Goal: Task Accomplishment & Management: Complete application form

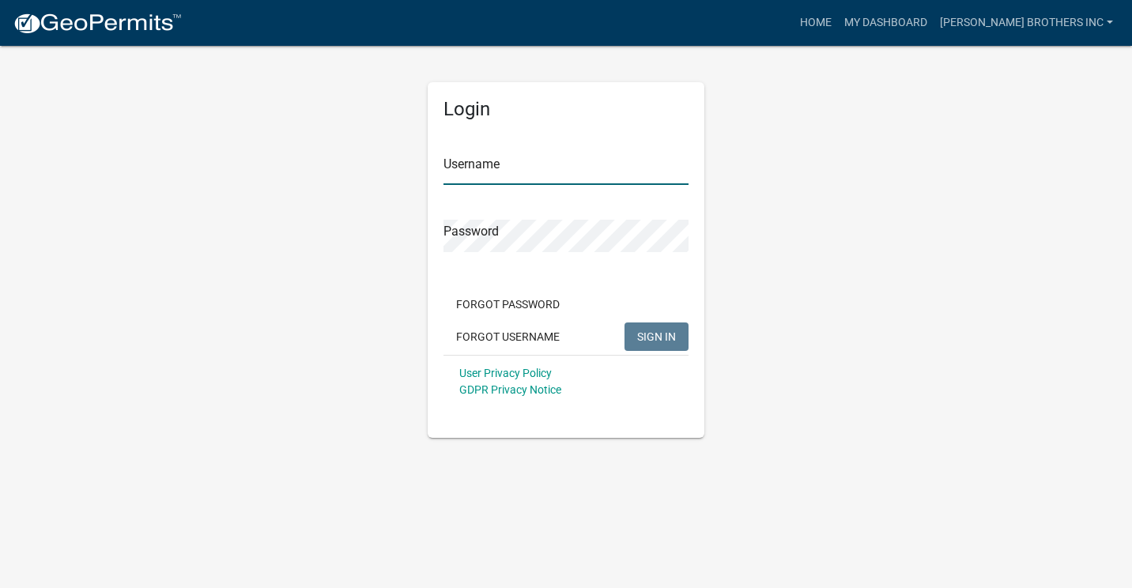
type input "[PERSON_NAME] brothers inc"
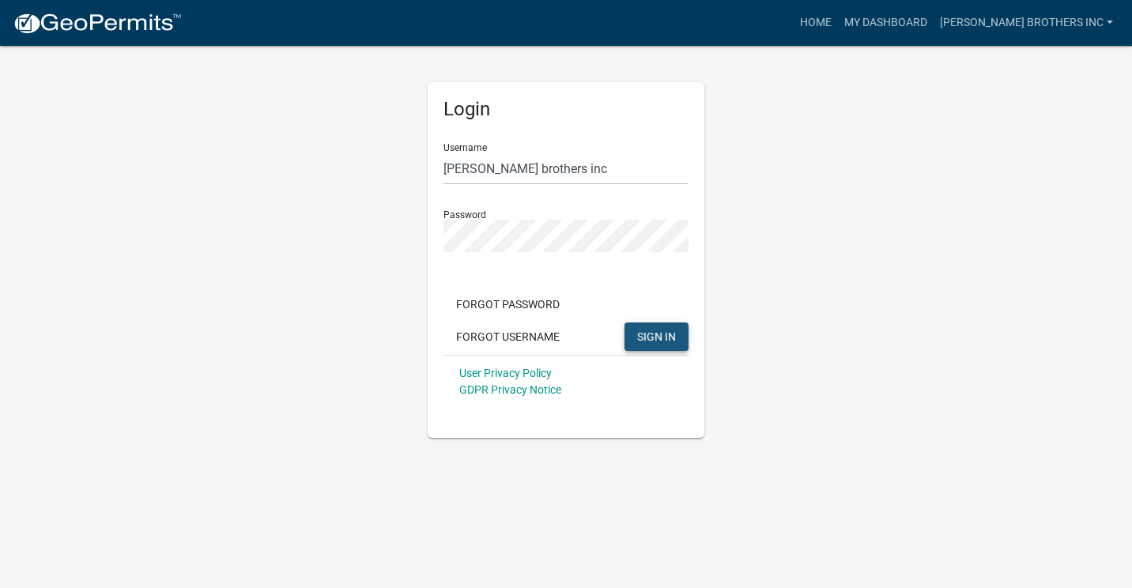
drag, startPoint x: 644, startPoint y: 334, endPoint x: 635, endPoint y: 328, distance: 10.3
click at [641, 332] on span "SIGN IN" at bounding box center [656, 336] width 39 height 13
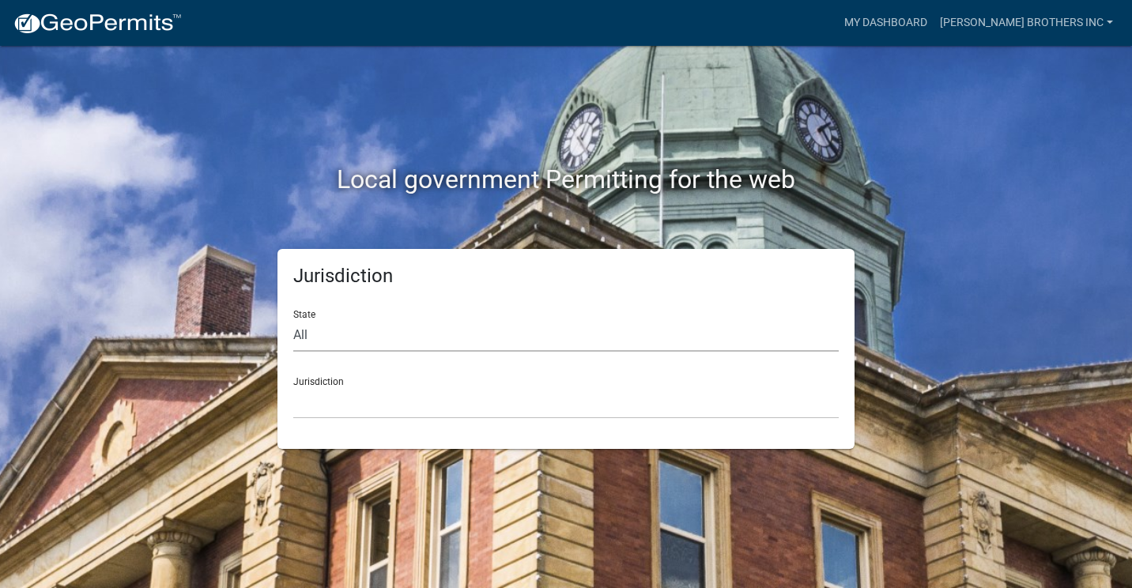
click at [314, 344] on select "All [US_STATE] [US_STATE] [US_STATE] [US_STATE] [US_STATE] [US_STATE] [US_STATE…" at bounding box center [566, 335] width 546 height 32
click at [338, 323] on select "All [US_STATE] [US_STATE] [US_STATE] [US_STATE] [US_STATE] [US_STATE] [US_STATE…" at bounding box center [566, 335] width 546 height 32
select select "[US_STATE]"
click at [293, 319] on select "All [US_STATE] [US_STATE] [US_STATE] [US_STATE] [US_STATE] [US_STATE] [US_STATE…" at bounding box center [566, 335] width 546 height 32
click at [329, 402] on select "City of [GEOGRAPHIC_DATA], [US_STATE] City of [GEOGRAPHIC_DATA], [US_STATE] Cit…" at bounding box center [566, 403] width 546 height 32
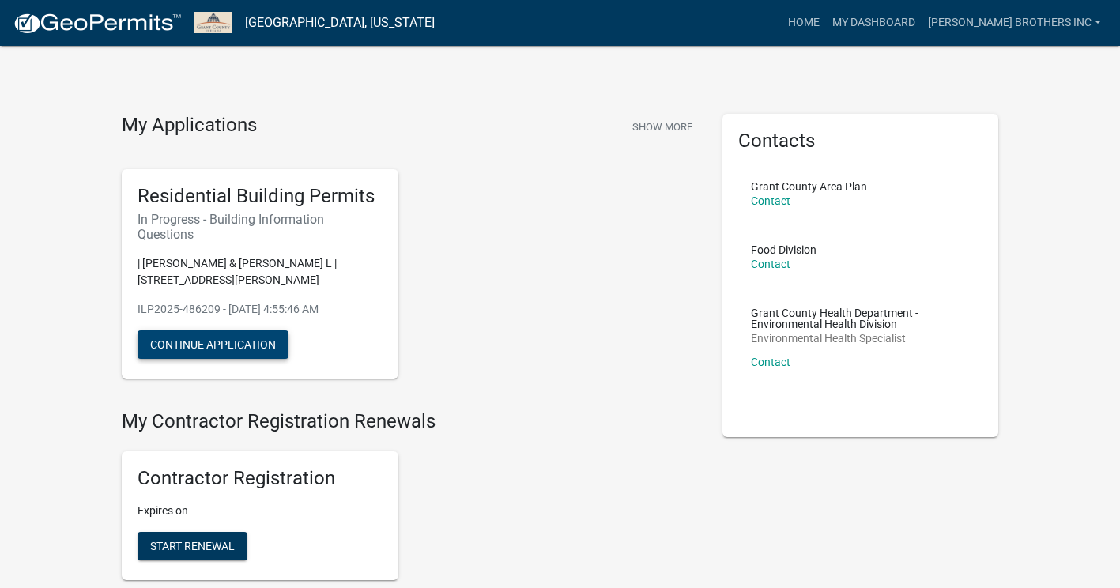
click at [206, 343] on button "Continue Application" at bounding box center [213, 345] width 151 height 28
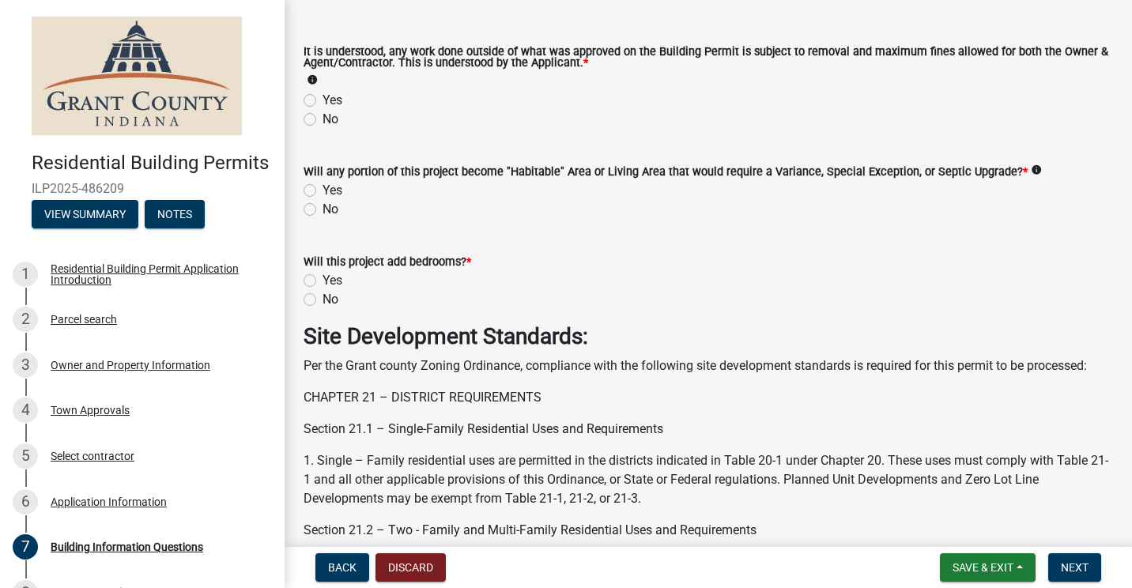
scroll to position [79, 0]
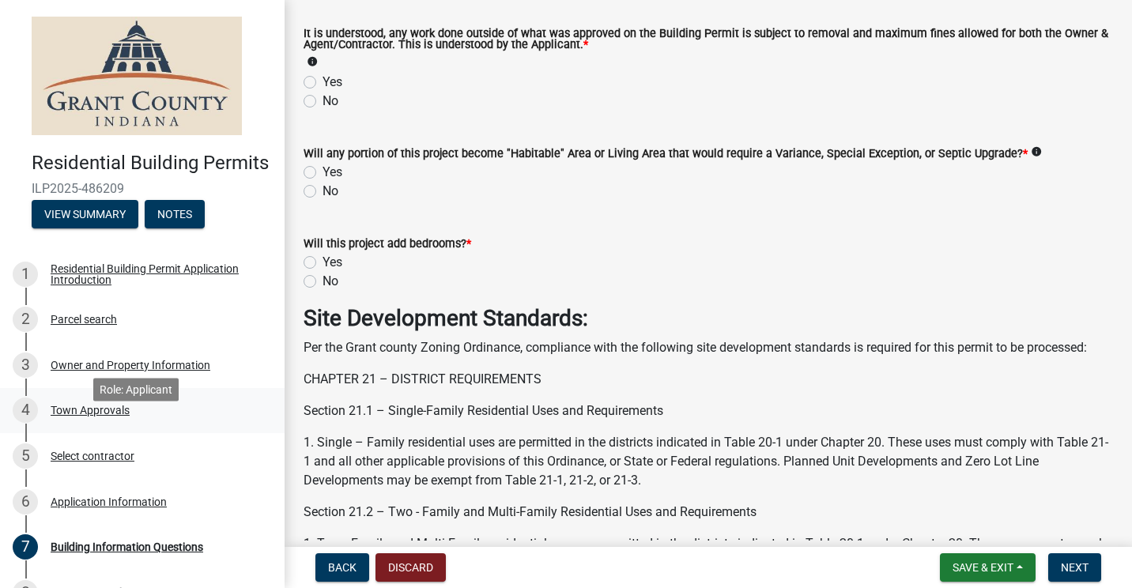
click at [111, 416] on div "Town Approvals" at bounding box center [90, 410] width 79 height 11
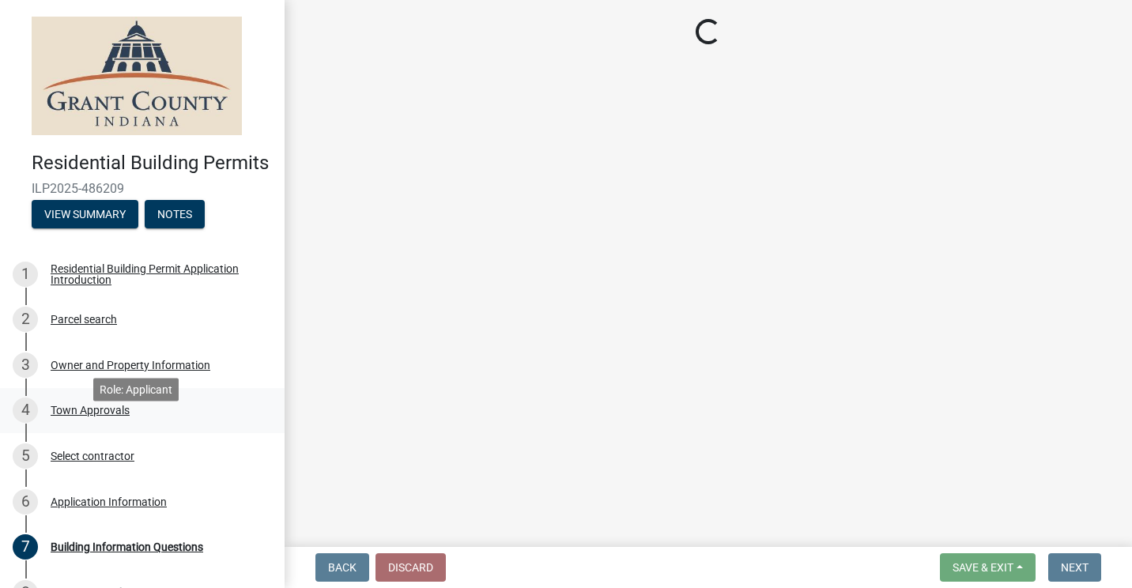
scroll to position [0, 0]
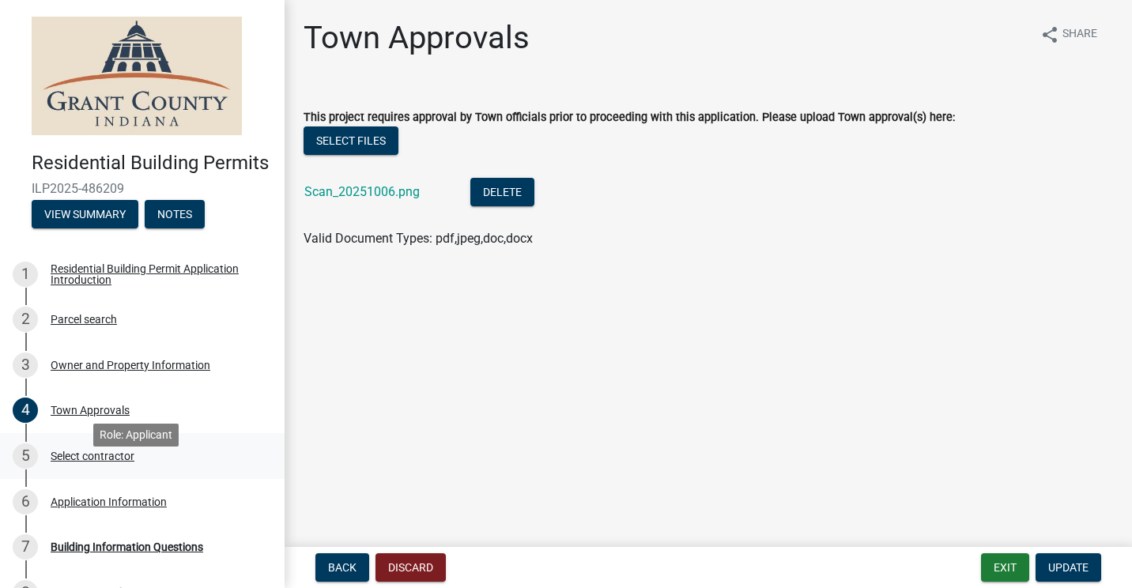
click at [97, 462] on div "Select contractor" at bounding box center [93, 456] width 84 height 11
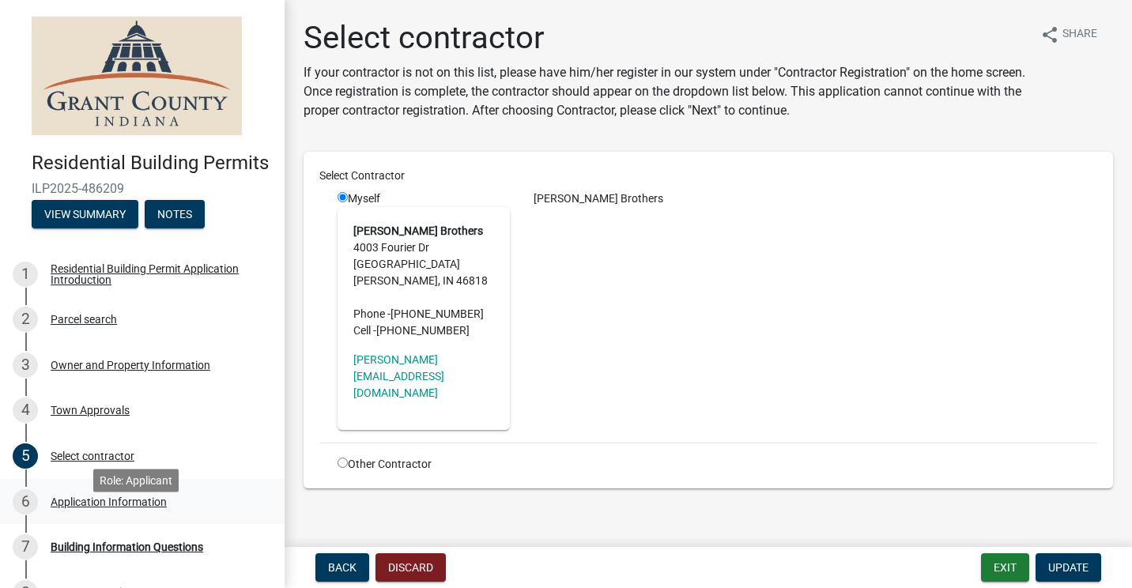
click at [105, 508] on div "Application Information" at bounding box center [109, 502] width 116 height 11
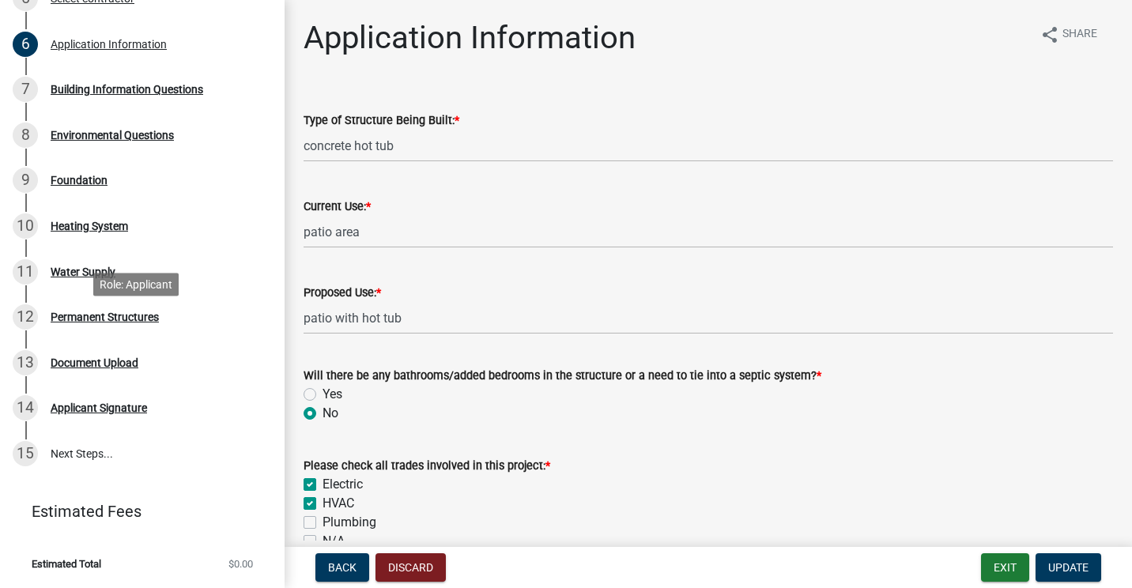
scroll to position [316, 0]
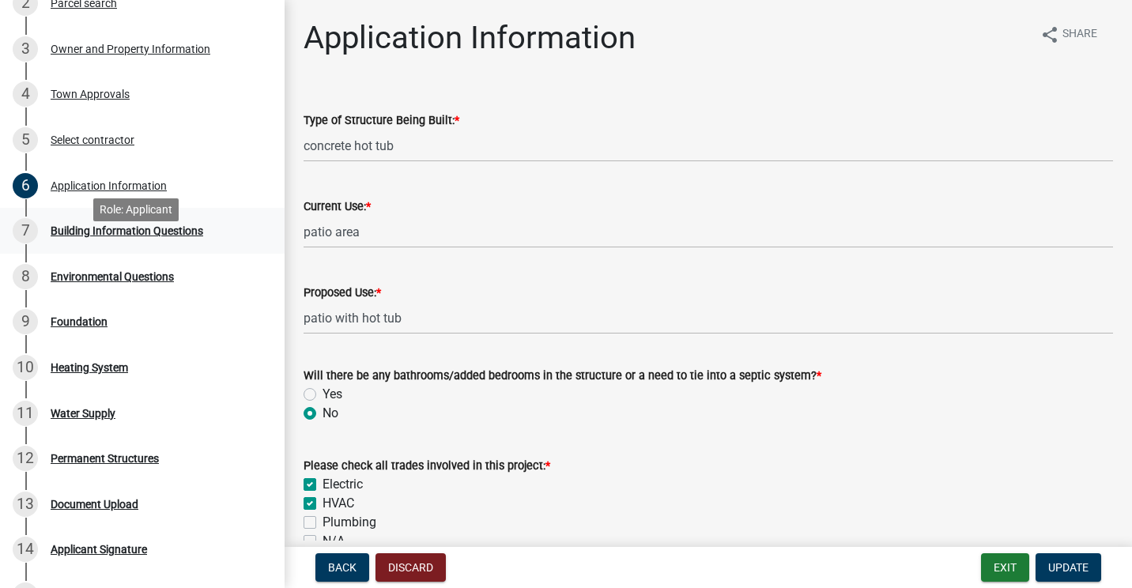
click at [160, 236] on div "Building Information Questions" at bounding box center [127, 230] width 153 height 11
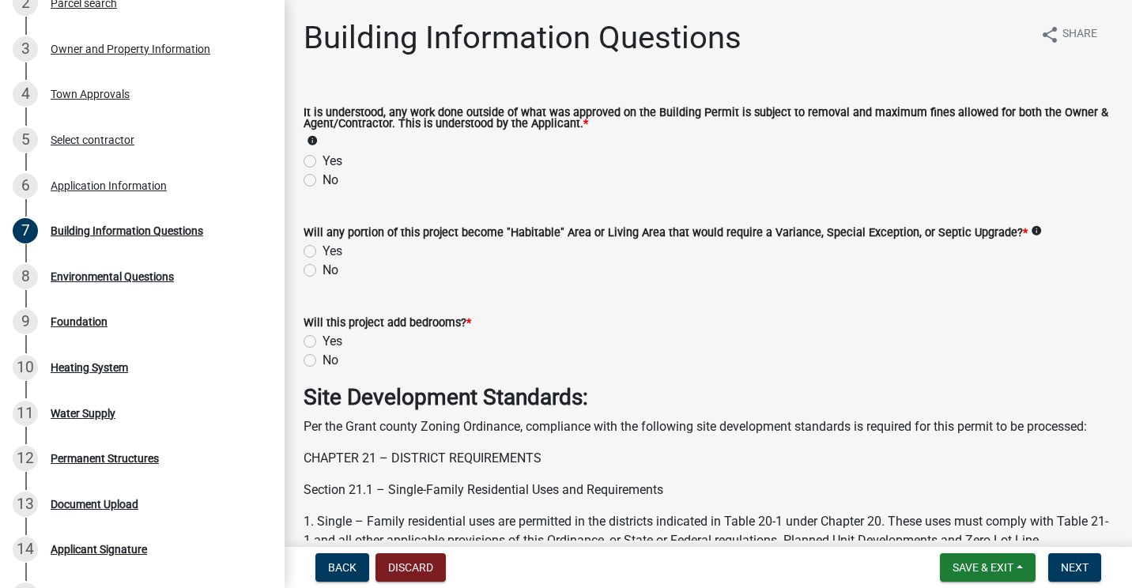
click at [323, 164] on label "Yes" at bounding box center [333, 161] width 20 height 19
click at [323, 162] on input "Yes" at bounding box center [328, 157] width 10 height 10
radio input "true"
click at [323, 267] on label "No" at bounding box center [331, 270] width 16 height 19
click at [323, 267] on input "No" at bounding box center [328, 266] width 10 height 10
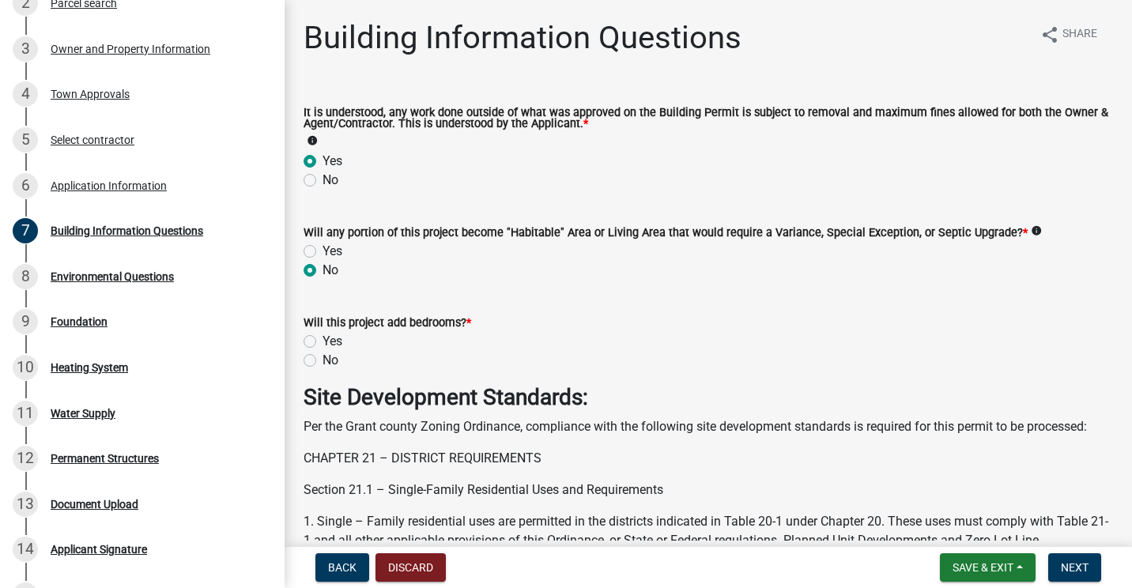
radio input "true"
click at [323, 359] on label "No" at bounding box center [331, 360] width 16 height 19
click at [323, 359] on input "No" at bounding box center [328, 356] width 10 height 10
radio input "true"
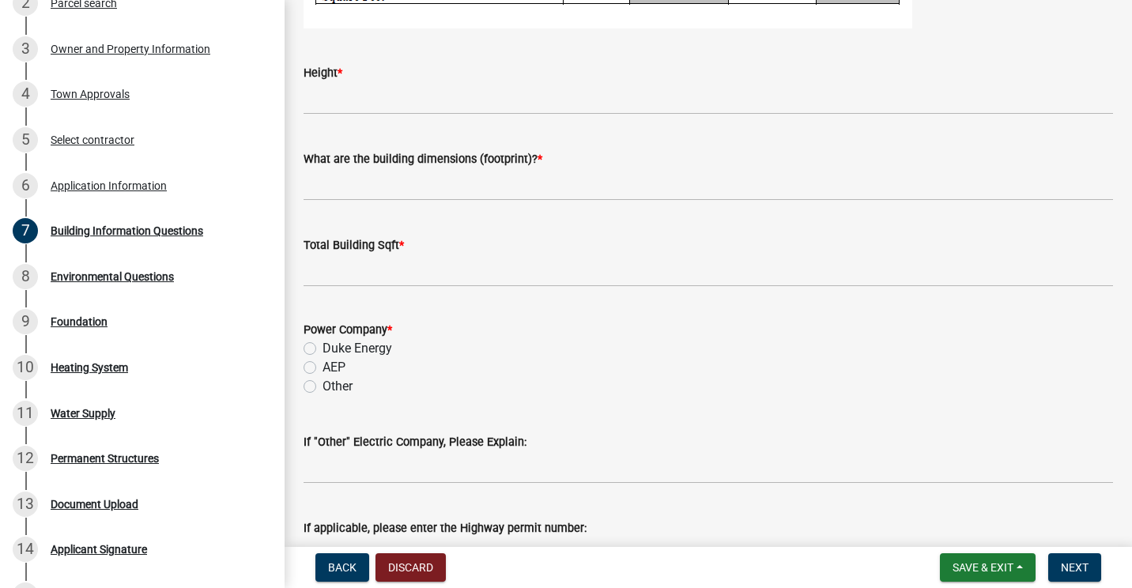
scroll to position [3163, 0]
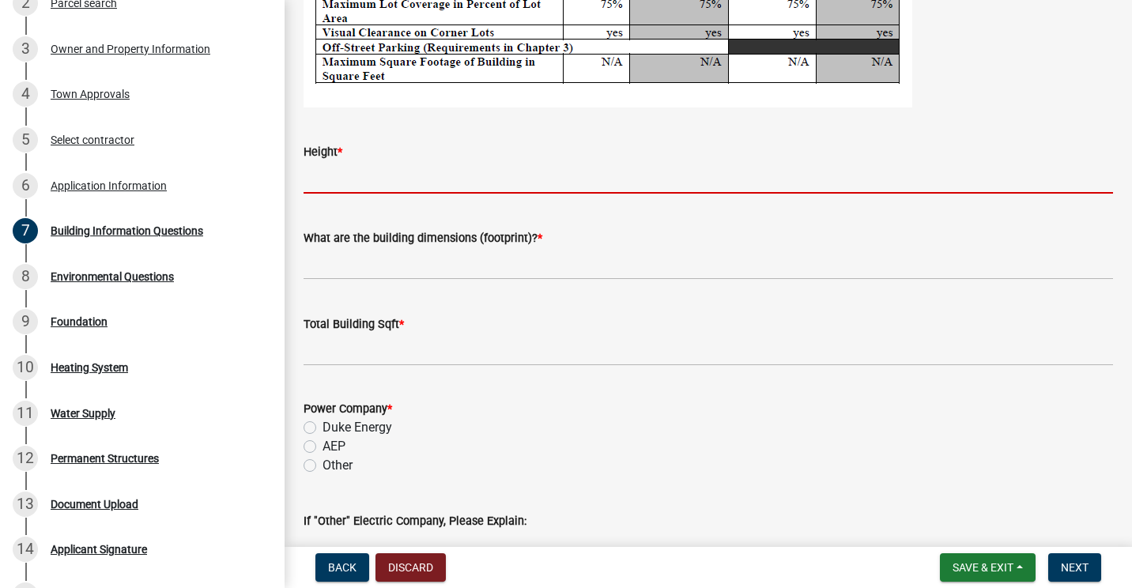
click at [358, 183] on input "Height *" at bounding box center [709, 177] width 810 height 32
type input "1"
type input "18""
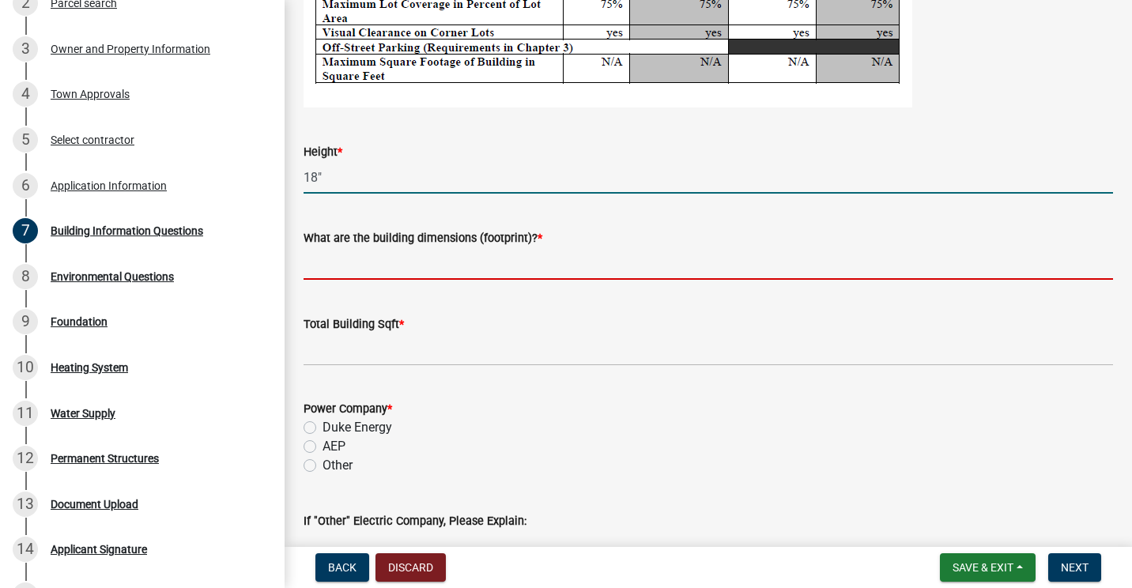
click at [390, 270] on input "What are the building dimensions (footprint)? *" at bounding box center [709, 264] width 810 height 32
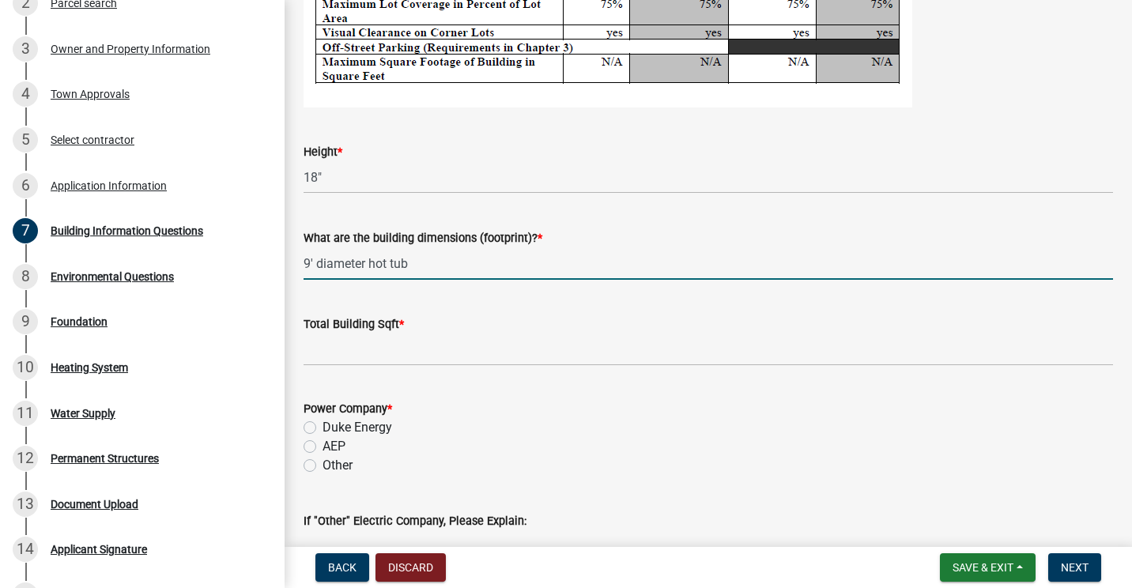
type input "9' diameter hot tub"
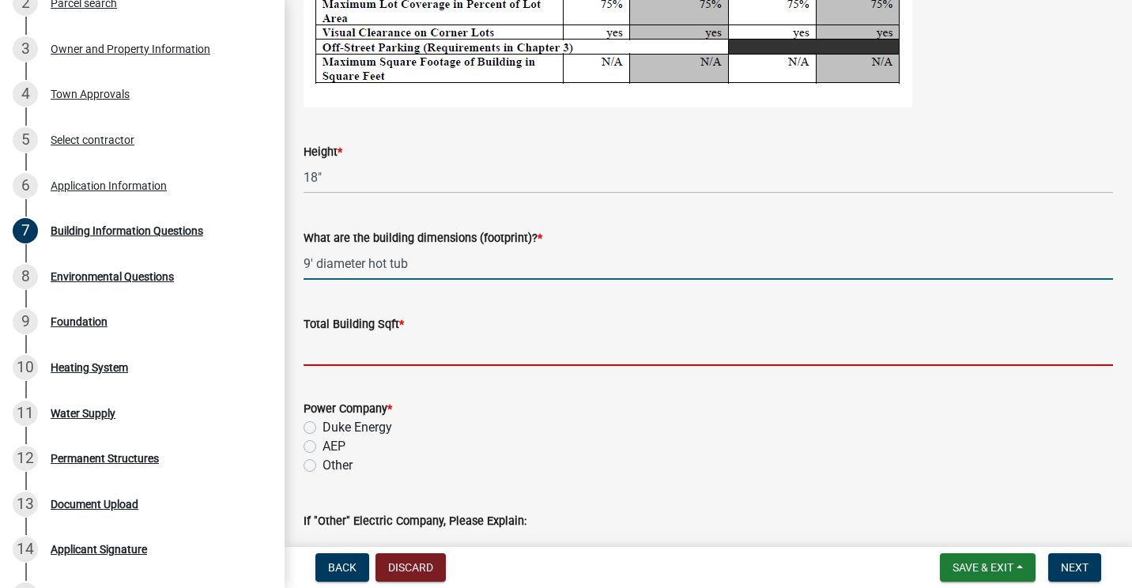
click at [379, 347] on input "text" at bounding box center [709, 350] width 810 height 32
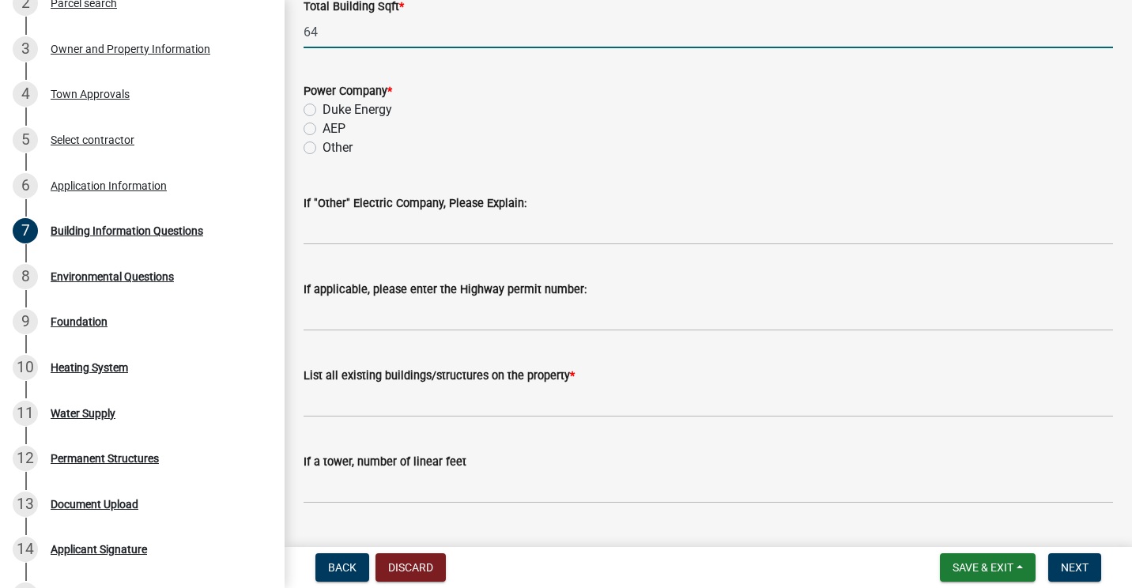
scroll to position [3520, 0]
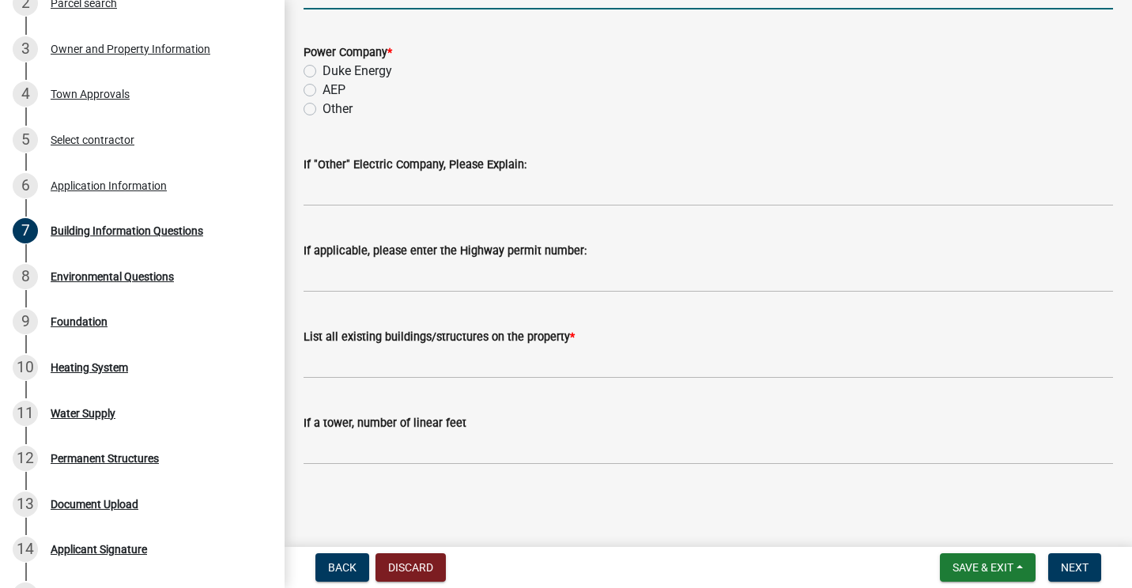
type input "64"
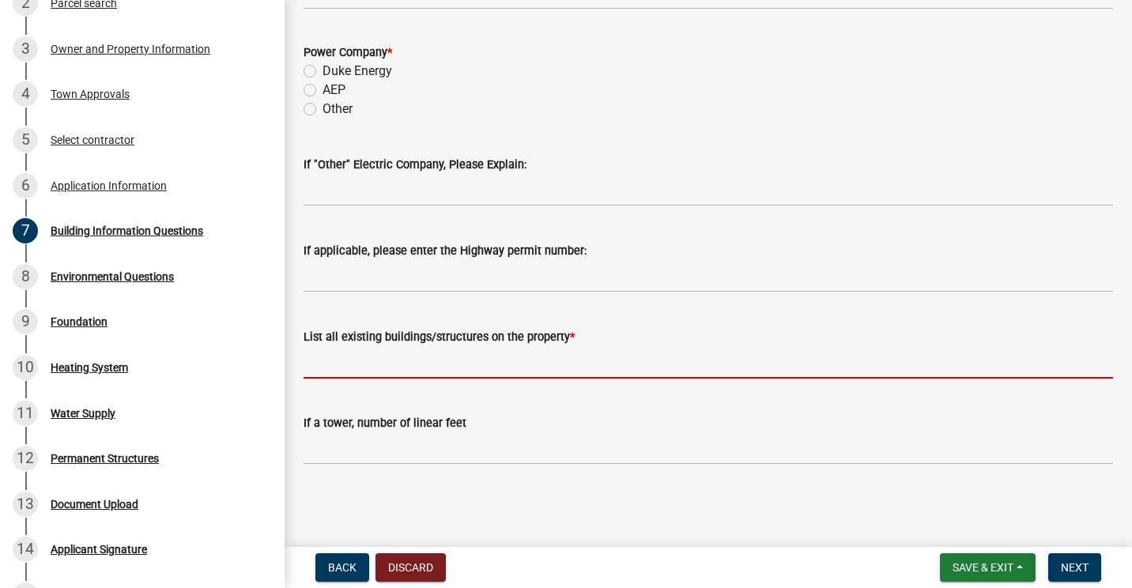
click at [412, 363] on input "List all existing buildings/structures on the property *" at bounding box center [709, 362] width 810 height 32
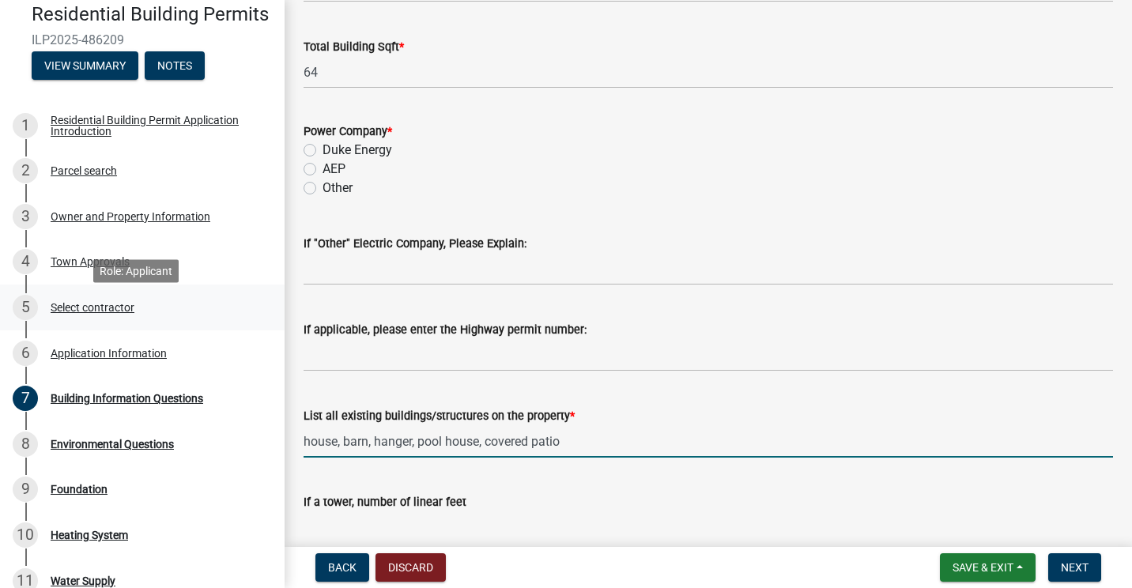
scroll to position [164, 0]
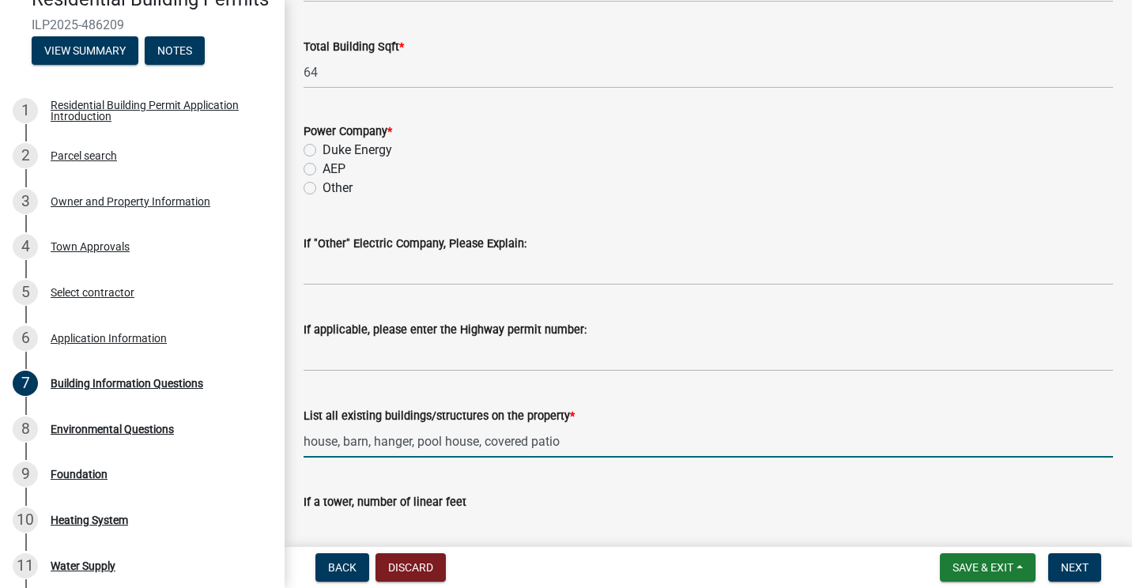
type input "house, barn, hanger, pool house, covered patio"
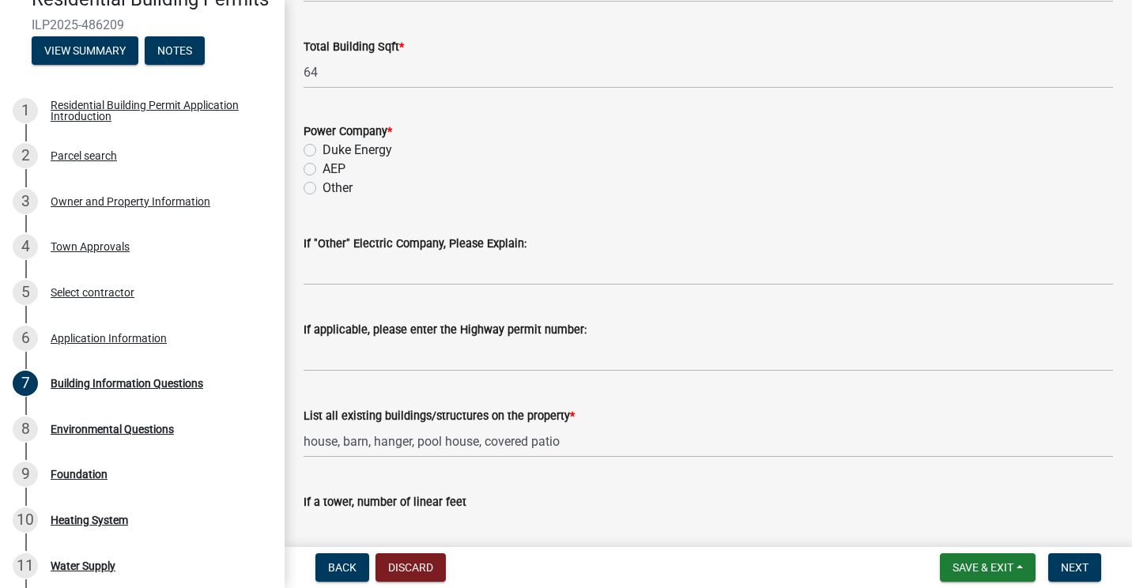
click at [323, 183] on label "Other" at bounding box center [338, 188] width 30 height 19
click at [323, 183] on input "Other" at bounding box center [328, 184] width 10 height 10
radio input "true"
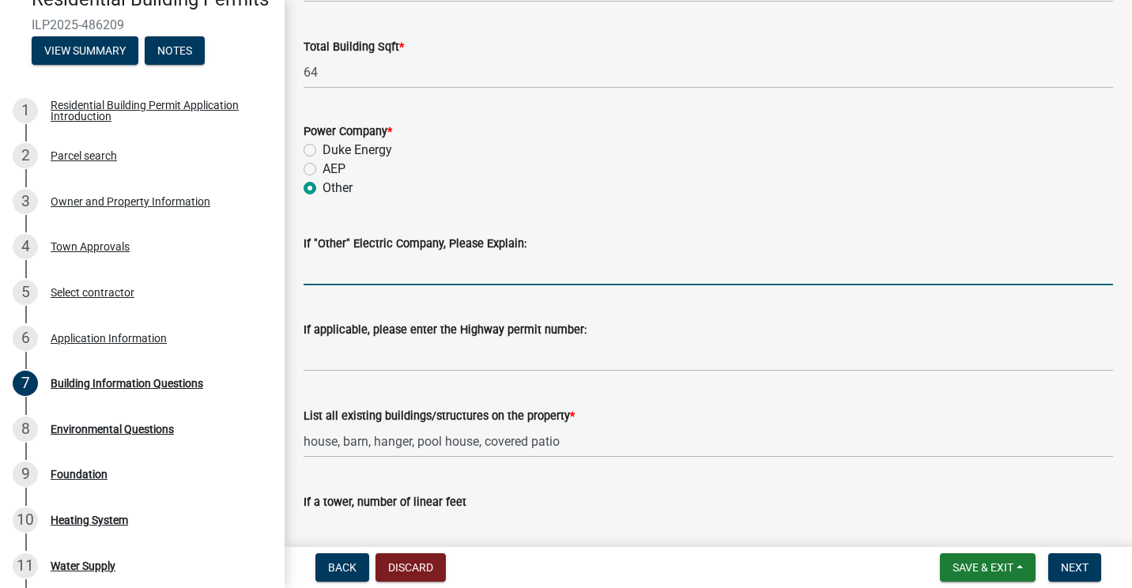
click at [335, 284] on input "If "Other" Electric Company, Please Explain:" at bounding box center [709, 269] width 810 height 32
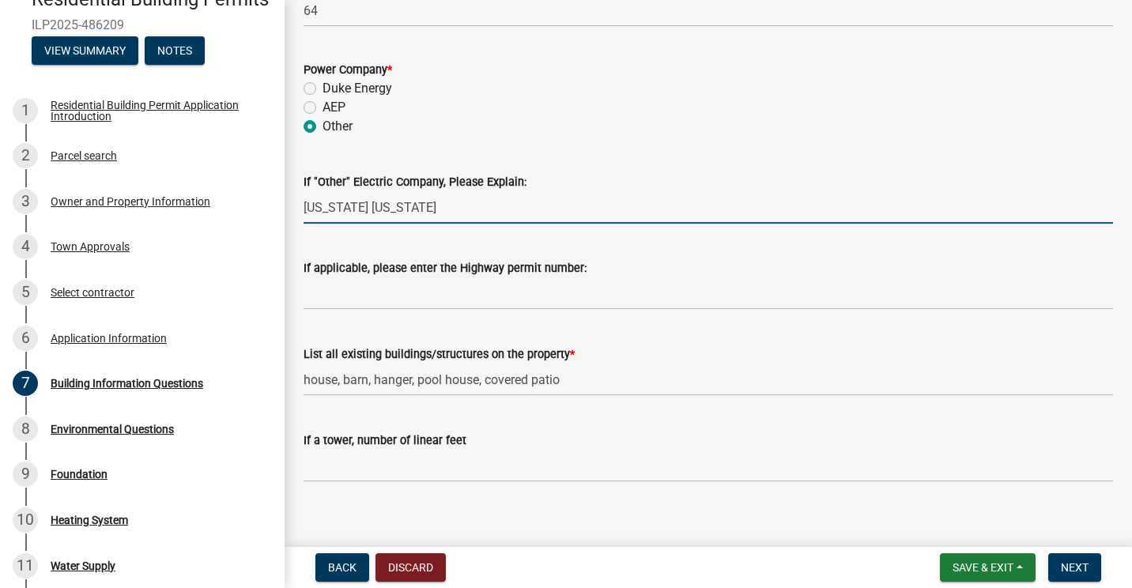
scroll to position [3520, 0]
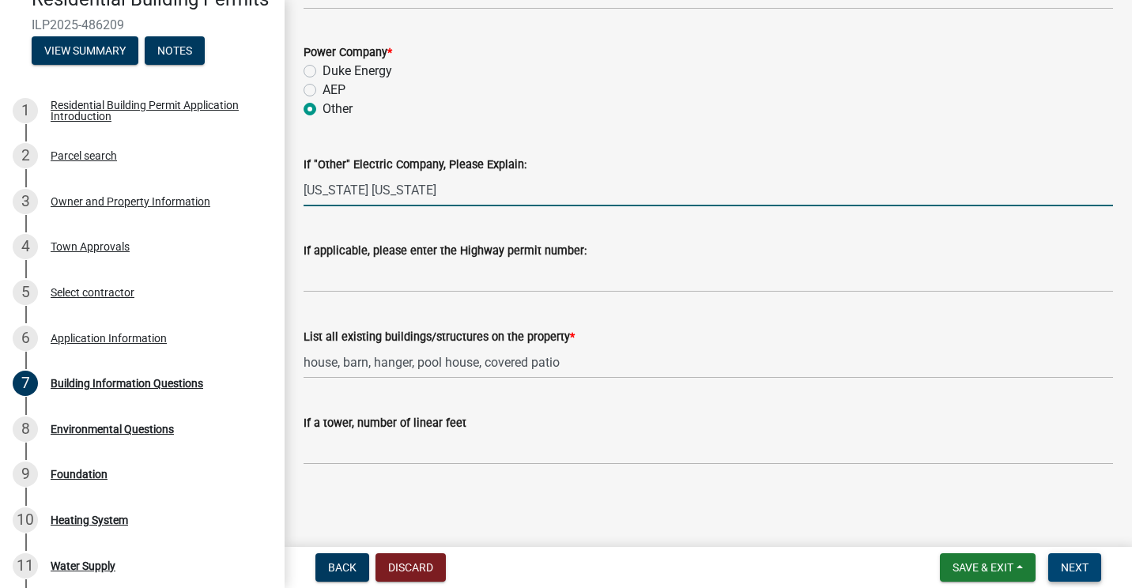
type input "[US_STATE] [US_STATE]"
click at [1075, 560] on button "Next" at bounding box center [1075, 568] width 53 height 28
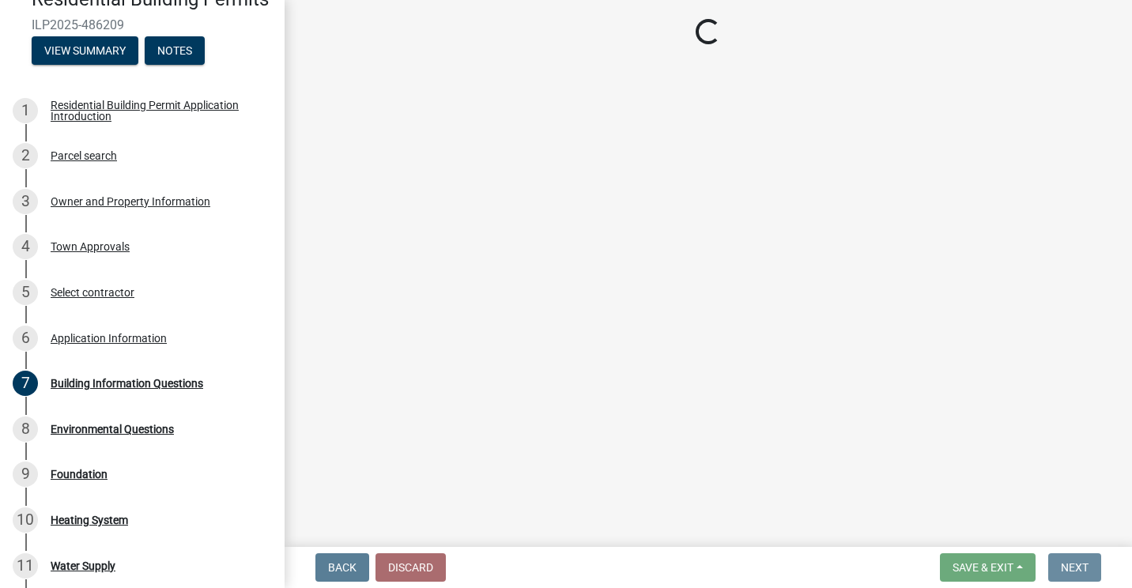
scroll to position [0, 0]
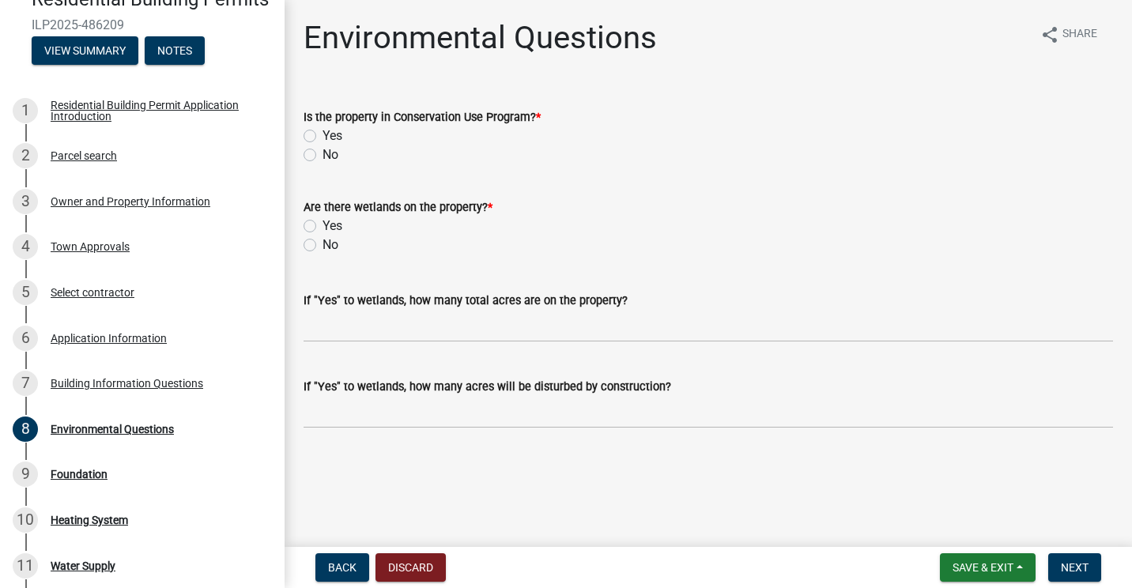
click at [323, 156] on label "No" at bounding box center [331, 154] width 16 height 19
click at [323, 156] on input "No" at bounding box center [328, 150] width 10 height 10
radio input "true"
click at [323, 246] on label "No" at bounding box center [331, 245] width 16 height 19
click at [323, 246] on input "No" at bounding box center [328, 241] width 10 height 10
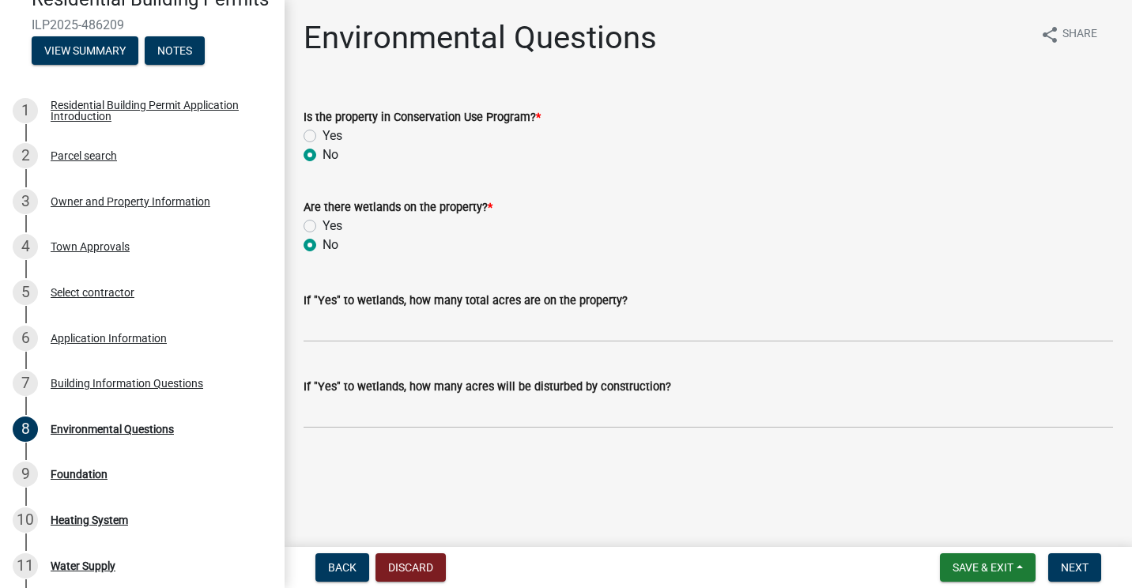
radio input "true"
click at [1074, 569] on span "Next" at bounding box center [1075, 567] width 28 height 13
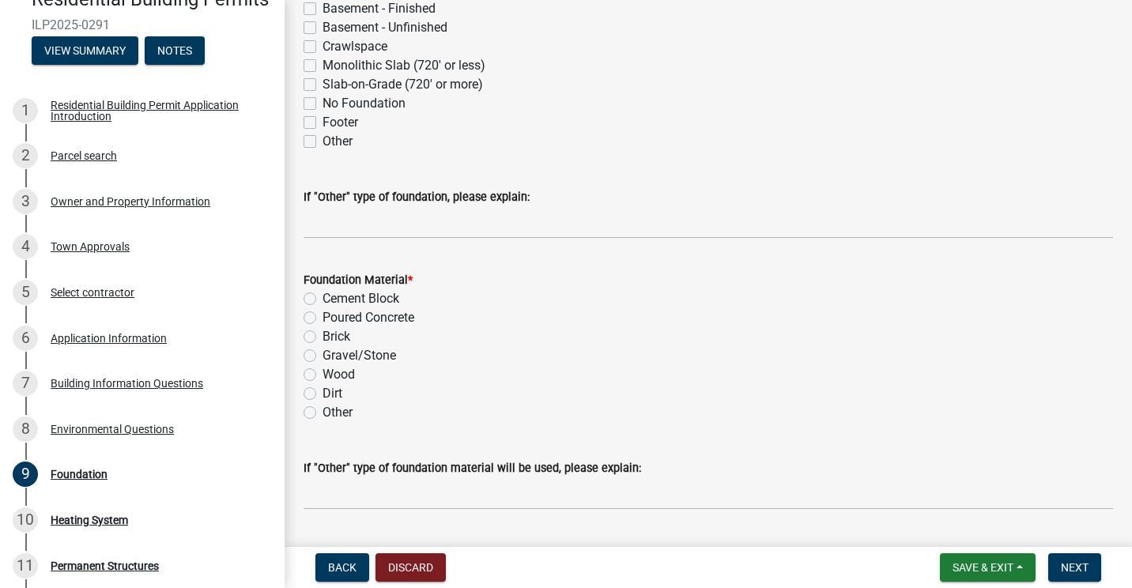
scroll to position [158, 0]
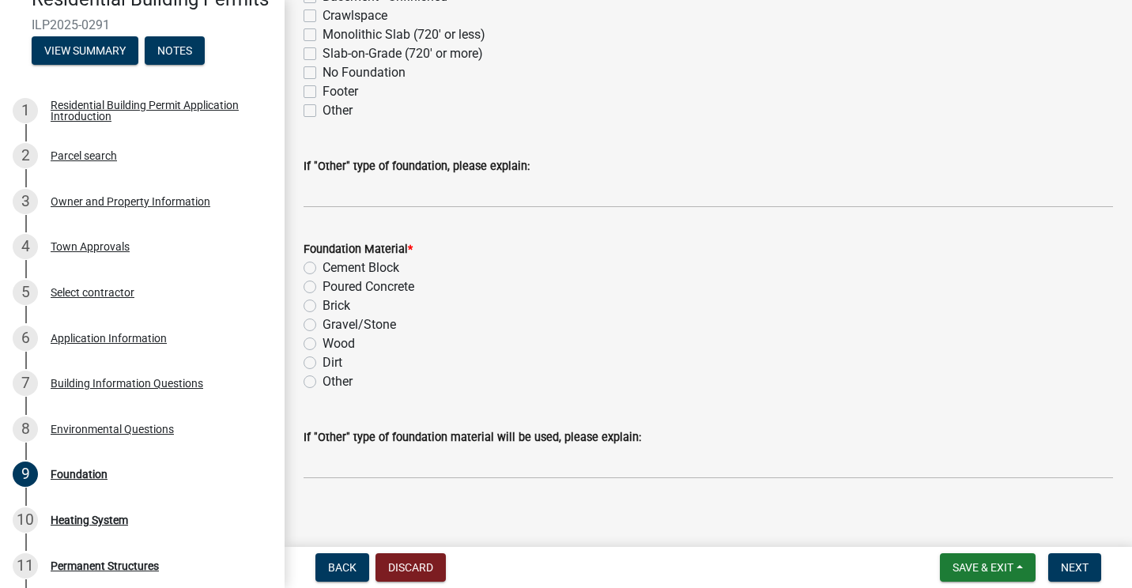
click at [323, 284] on label "Poured Concrete" at bounding box center [369, 287] width 92 height 19
click at [323, 284] on input "Poured Concrete" at bounding box center [328, 283] width 10 height 10
radio input "true"
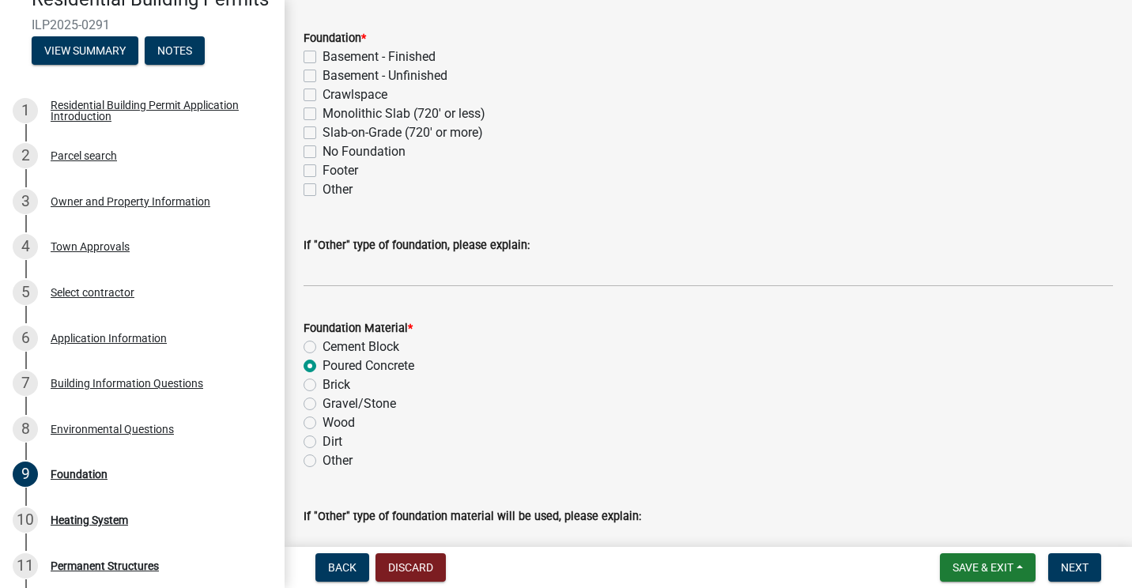
click at [323, 187] on label "Other" at bounding box center [338, 189] width 30 height 19
click at [323, 187] on input "Other" at bounding box center [328, 185] width 10 height 10
checkbox input "true"
checkbox input "false"
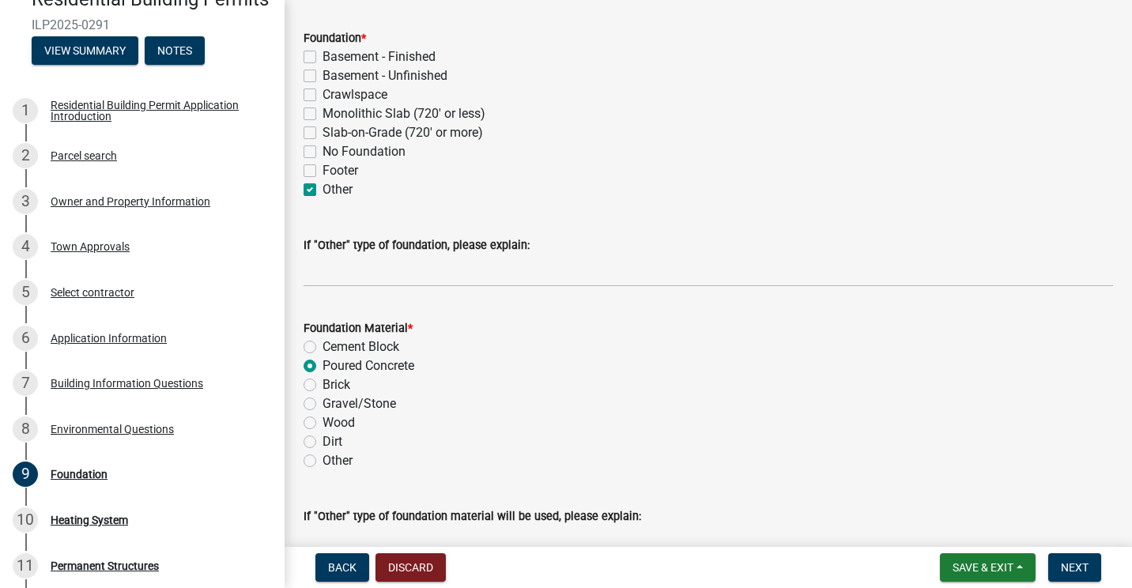
checkbox input "false"
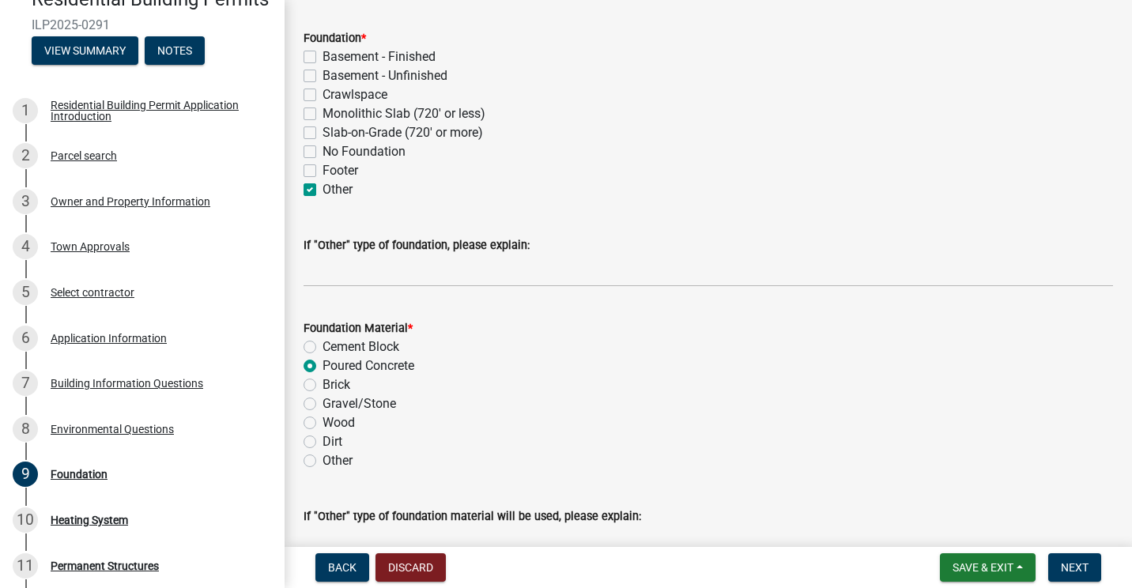
checkbox input "true"
click at [332, 280] on input "If "Other" type of foundation, please explain:" at bounding box center [709, 271] width 810 height 32
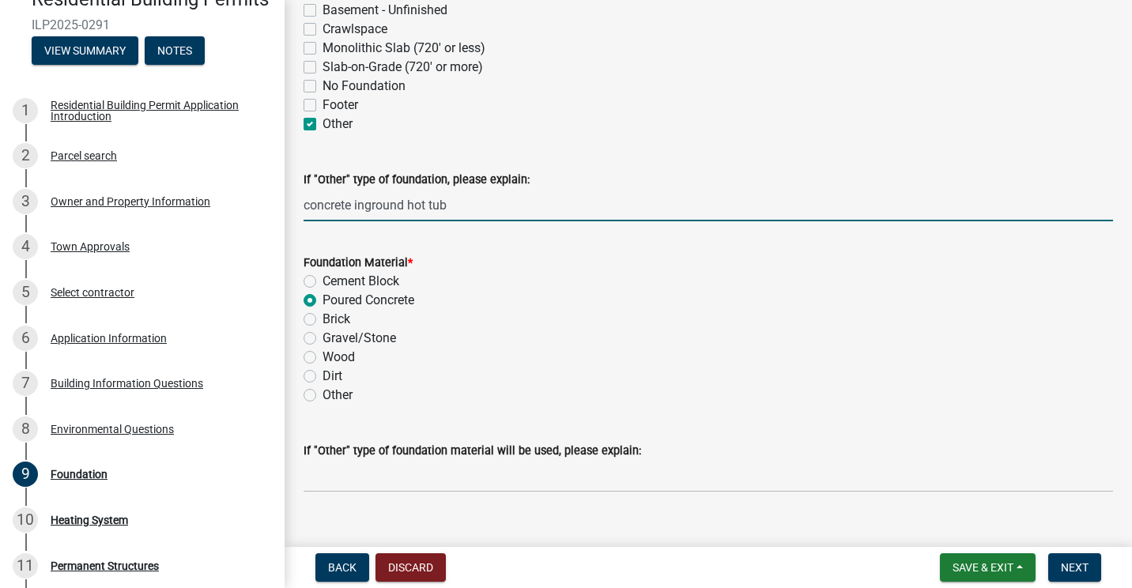
scroll to position [171, 0]
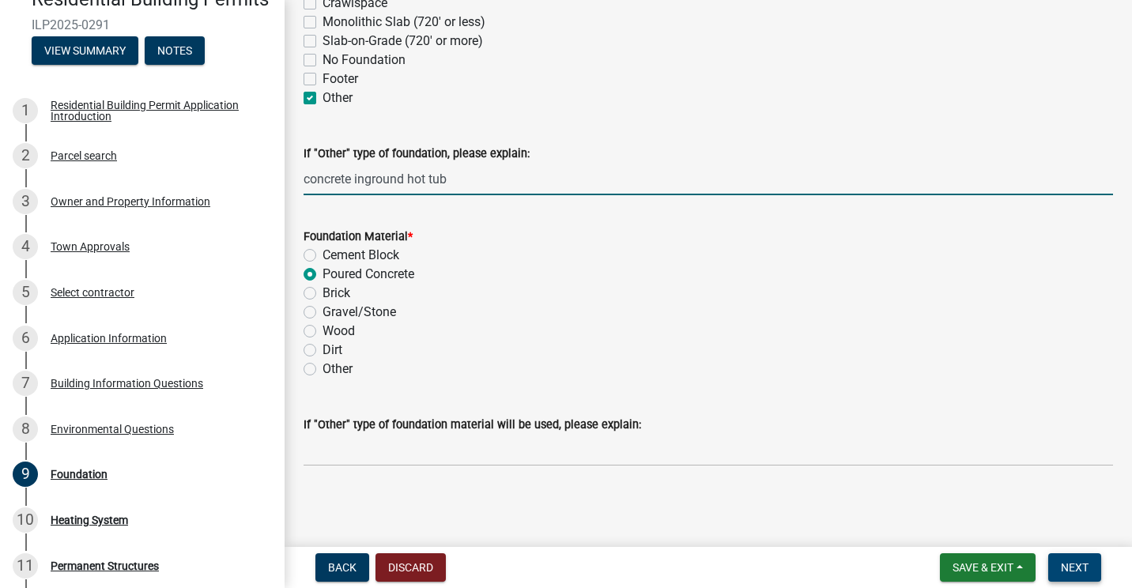
type input "concrete inground hot tub"
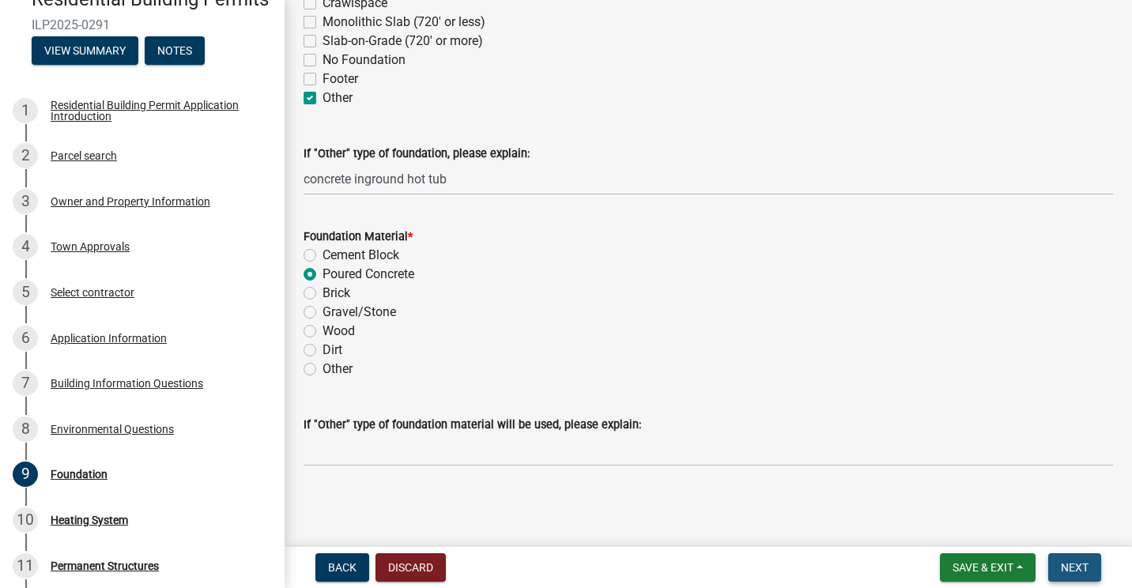
click at [1086, 563] on span "Next" at bounding box center [1075, 567] width 28 height 13
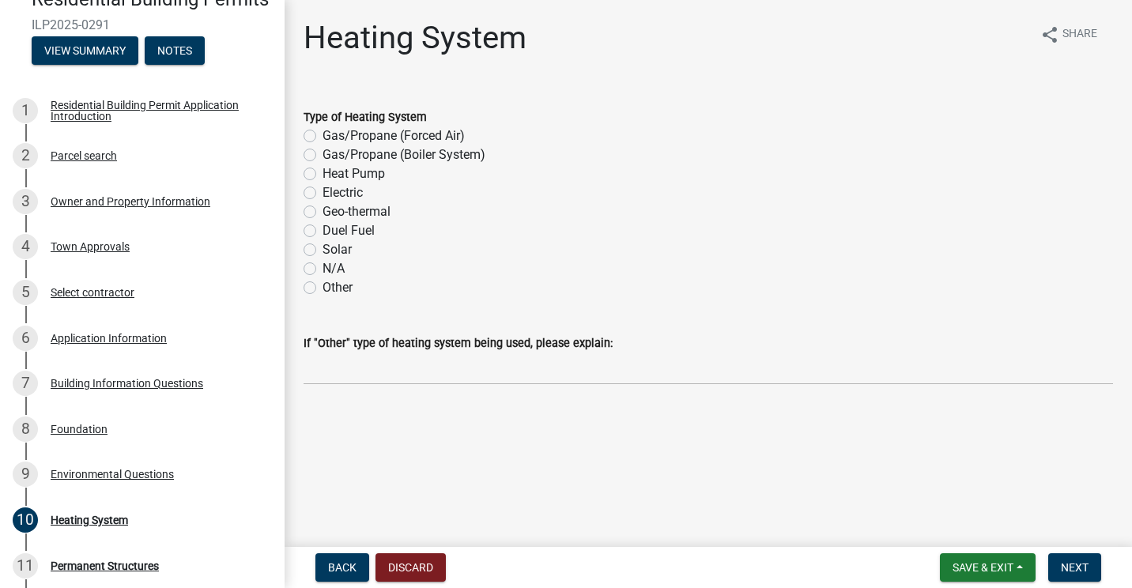
click at [323, 156] on label "Gas/Propane (Boiler System)" at bounding box center [404, 154] width 163 height 19
click at [323, 156] on input "Gas/Propane (Boiler System)" at bounding box center [328, 150] width 10 height 10
radio input "true"
click at [1086, 570] on span "Next" at bounding box center [1075, 567] width 28 height 13
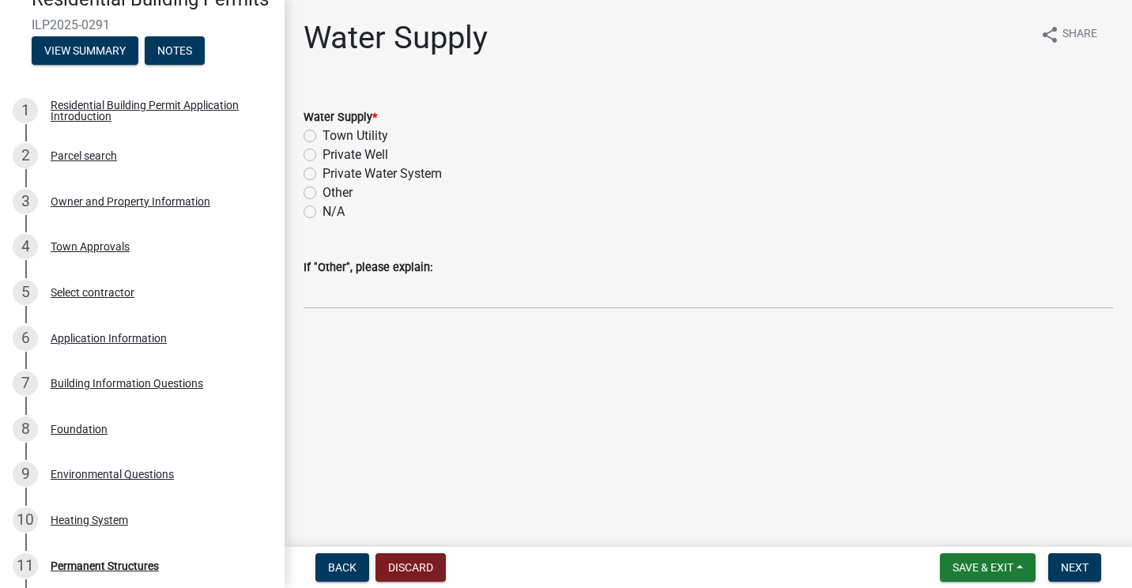
click at [323, 153] on label "Private Well" at bounding box center [356, 154] width 66 height 19
click at [323, 153] on input "Private Well" at bounding box center [328, 150] width 10 height 10
radio input "true"
click at [1060, 564] on button "Next" at bounding box center [1075, 568] width 53 height 28
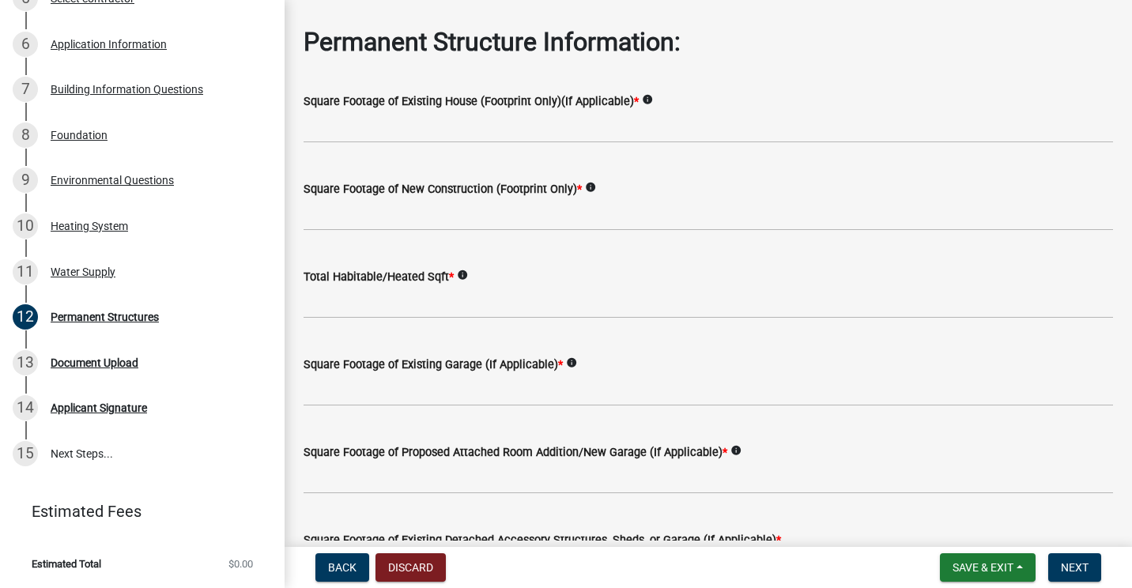
scroll to position [79, 0]
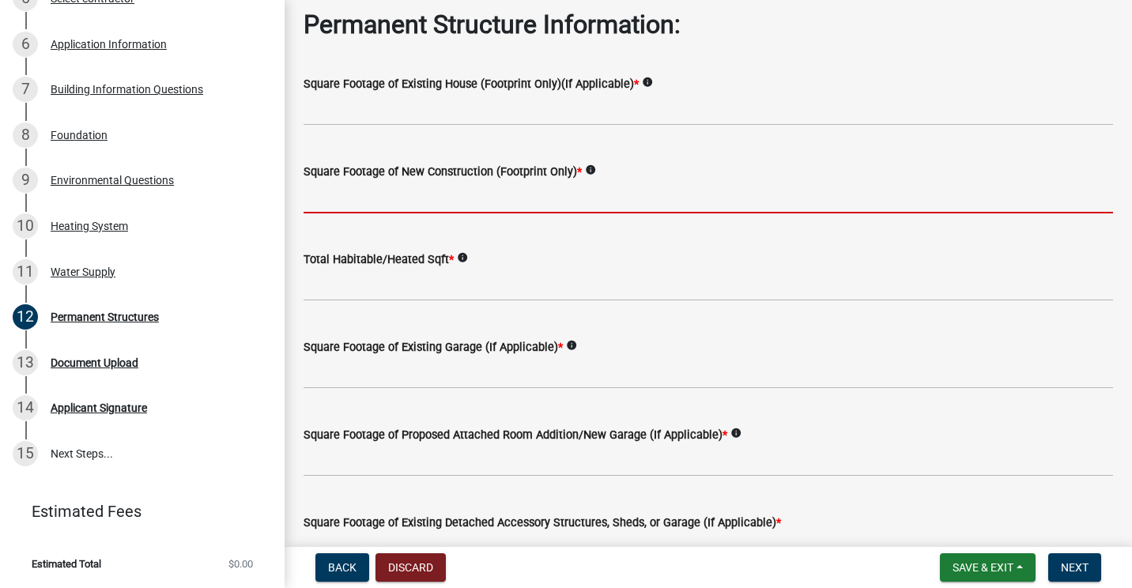
click at [494, 212] on input "text" at bounding box center [709, 197] width 810 height 32
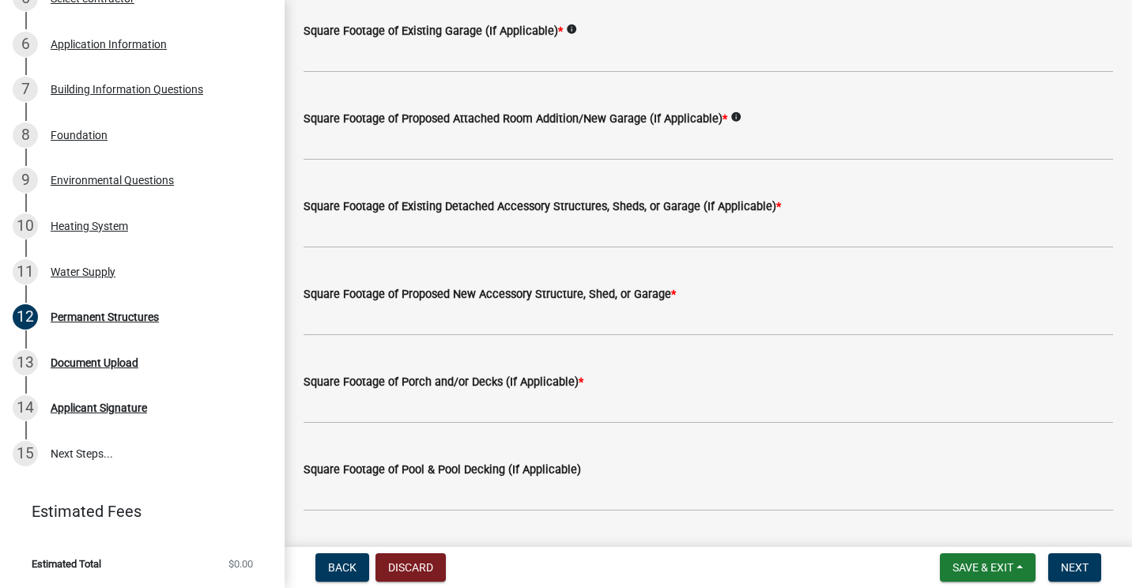
scroll to position [442, 0]
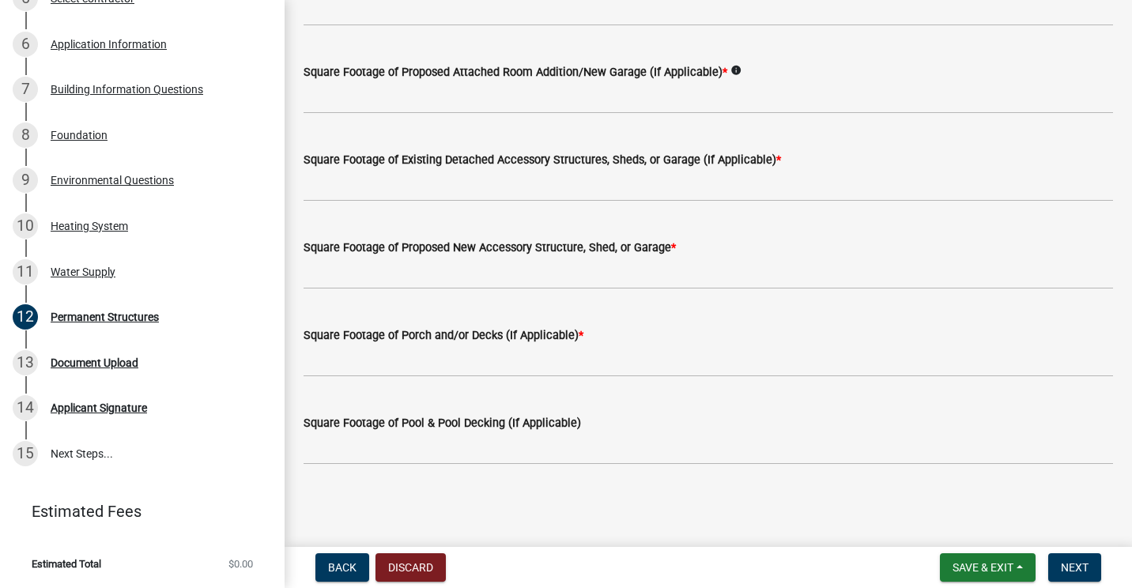
type input "63"
click at [338, 455] on input "text" at bounding box center [709, 449] width 810 height 32
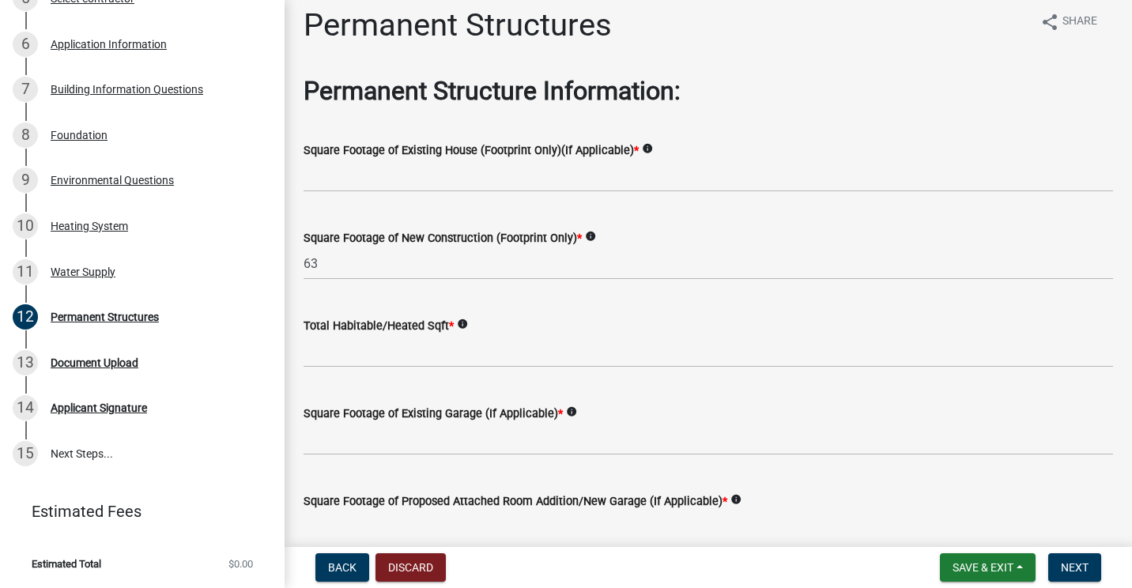
scroll to position [0, 0]
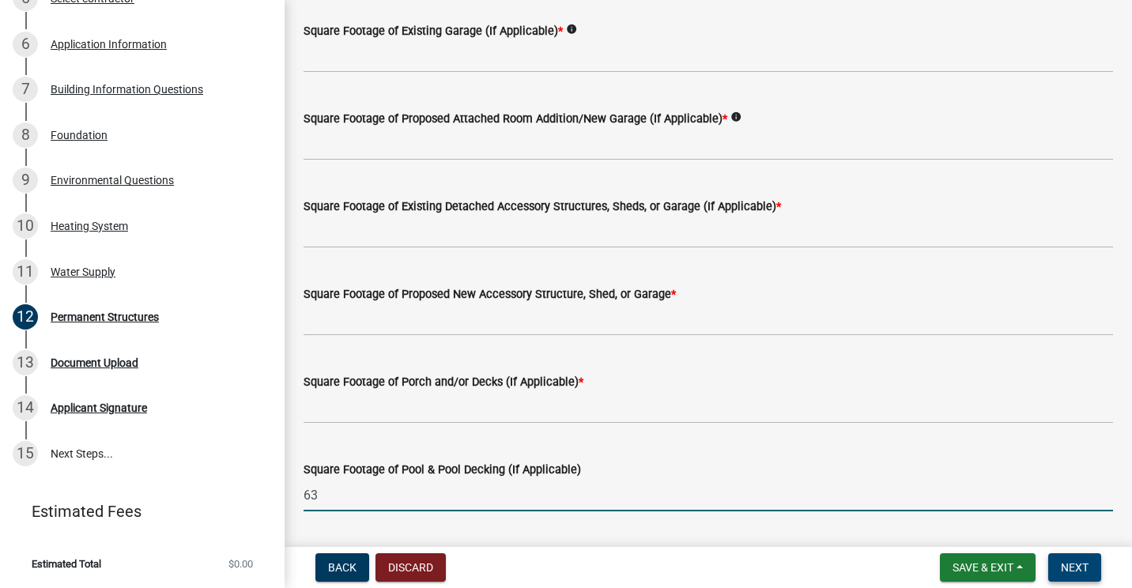
type input "63"
click at [1077, 563] on span "Next" at bounding box center [1075, 567] width 28 height 13
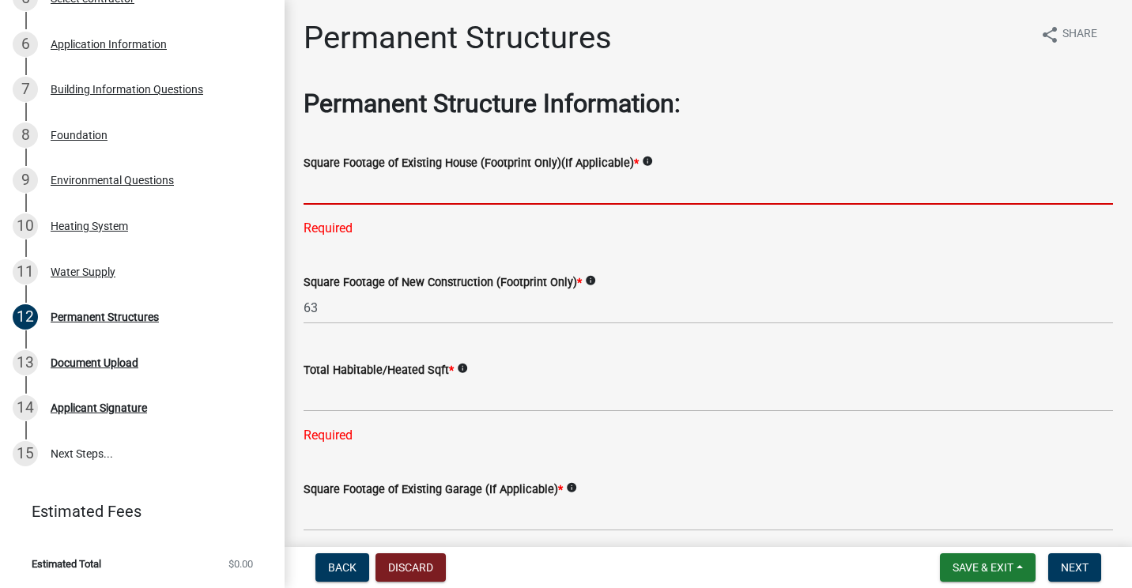
click at [363, 197] on input "text" at bounding box center [709, 188] width 810 height 32
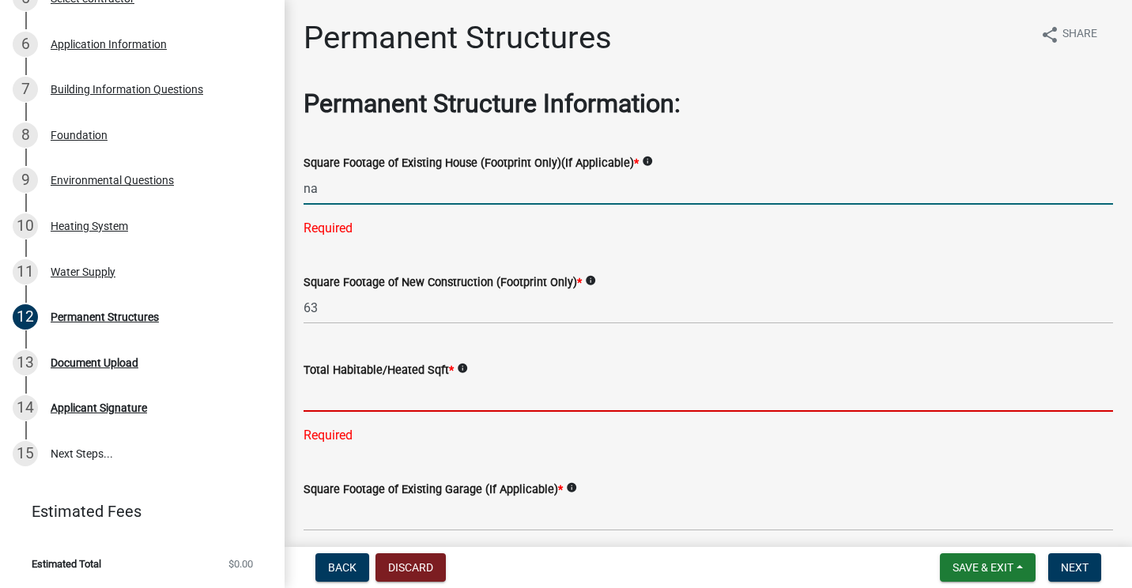
type input "0"
click at [357, 403] on div "Total Habitable/Heated Sqft * info Required" at bounding box center [709, 391] width 810 height 107
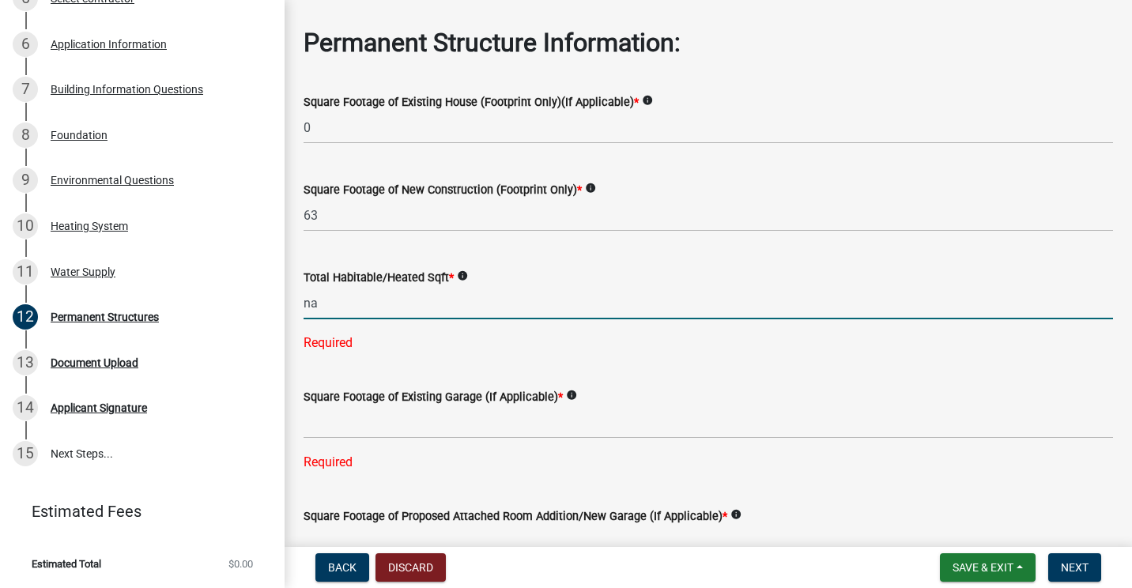
scroll to position [237, 0]
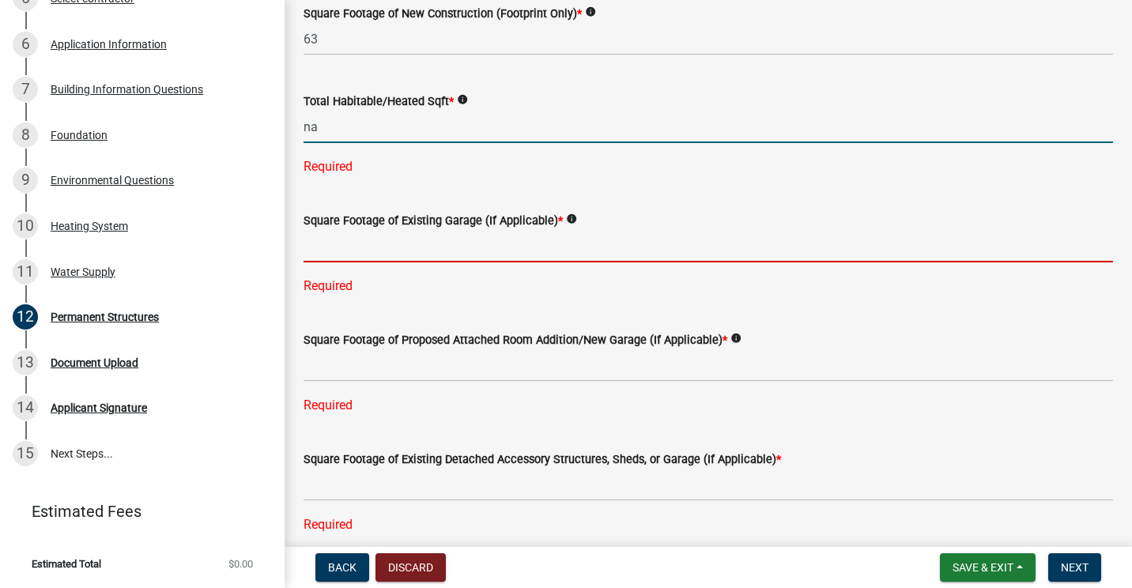
type input "0"
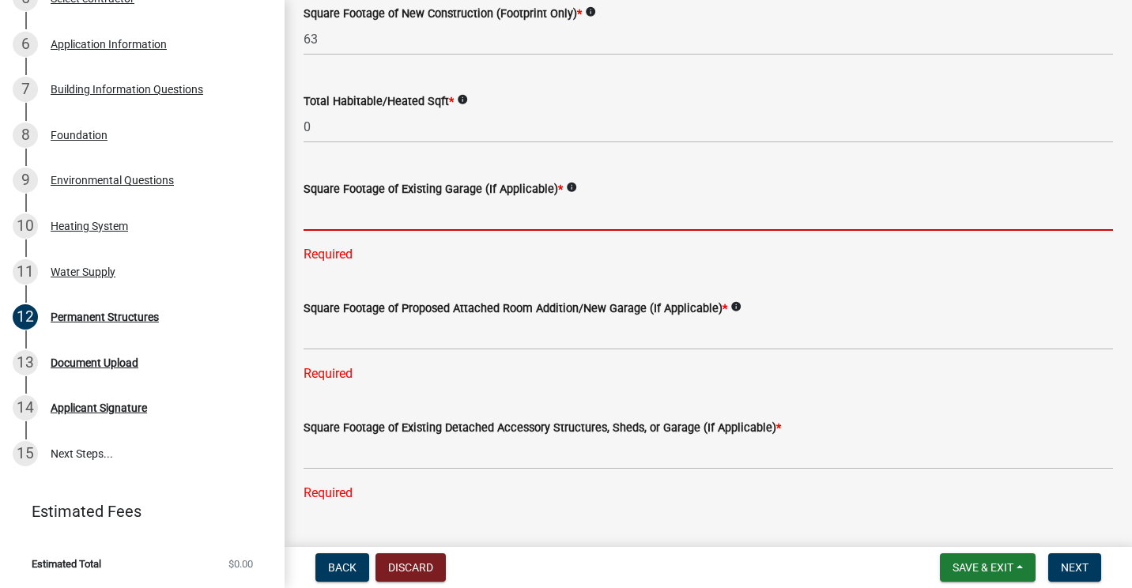
click at [365, 255] on div "Square Footage of Existing Garage (If Applicable) * info Required" at bounding box center [709, 210] width 810 height 107
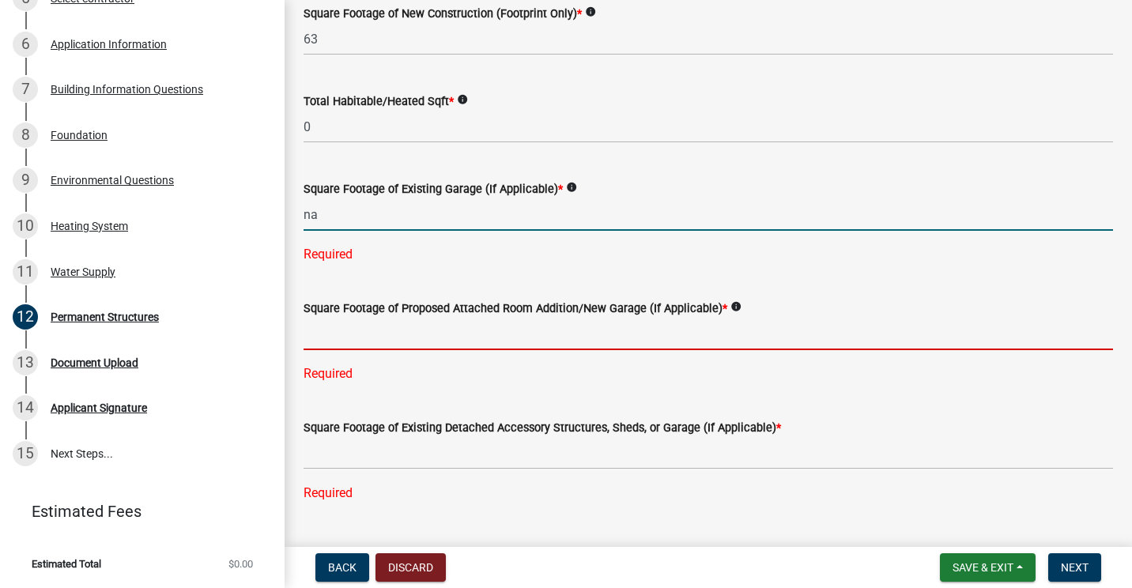
type input "0"
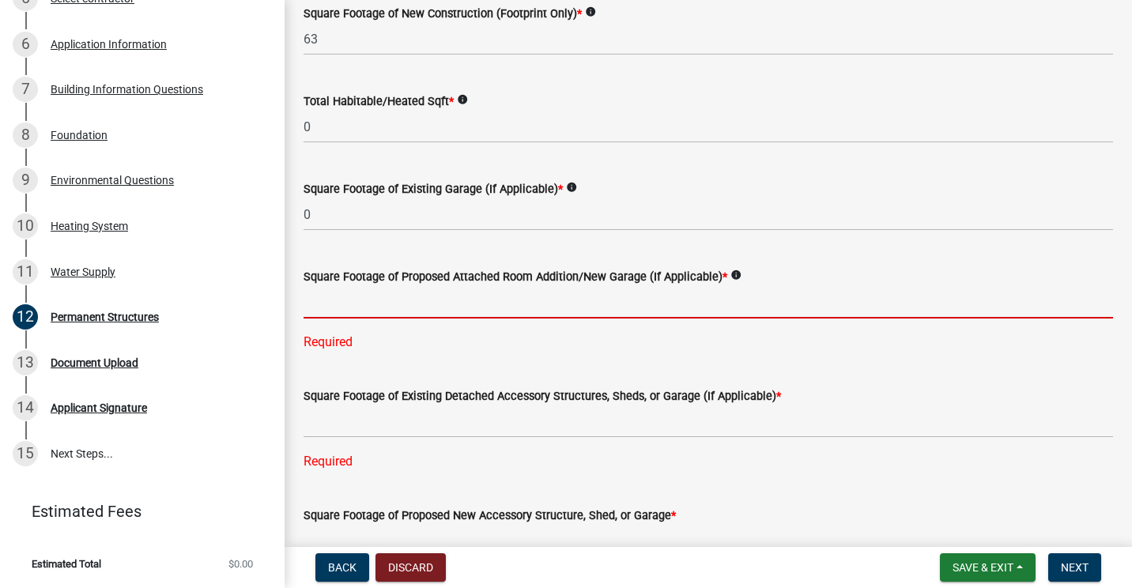
click at [364, 342] on div "Square Footage of Proposed Attached Room Addition/New Garage (If Applicable) * …" at bounding box center [709, 298] width 810 height 107
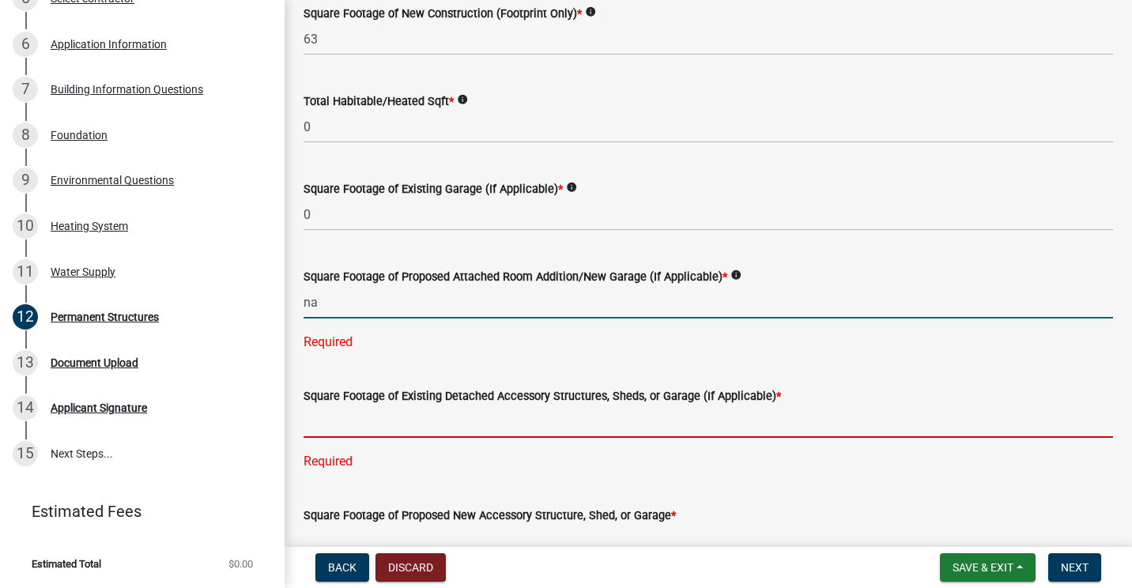
type input "0"
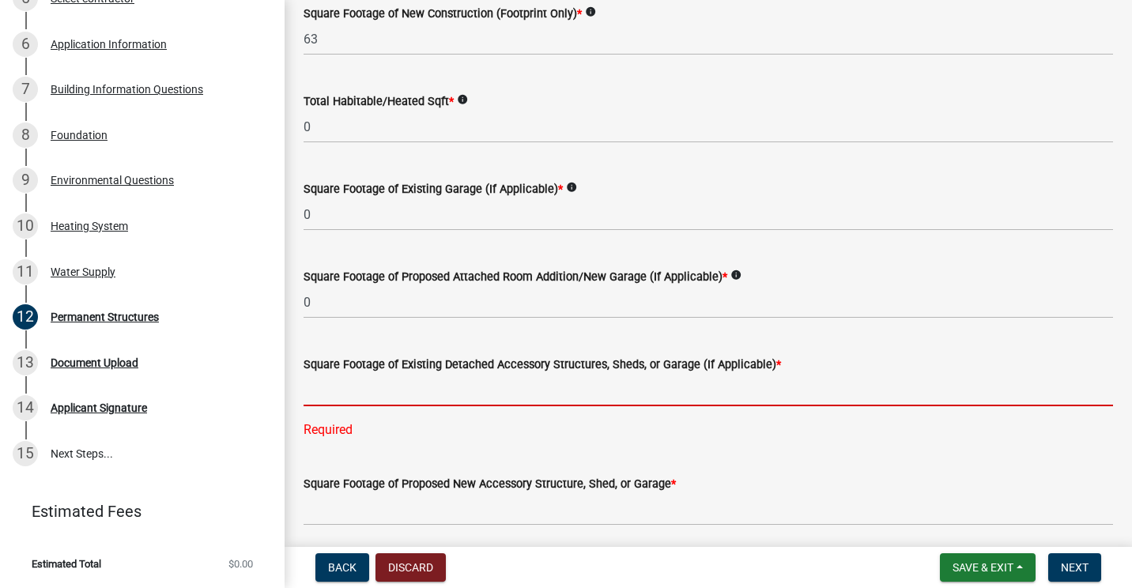
click at [382, 423] on div "Square Footage of Existing Detached Accessory Structures, Sheds, or Garage (If …" at bounding box center [709, 386] width 810 height 107
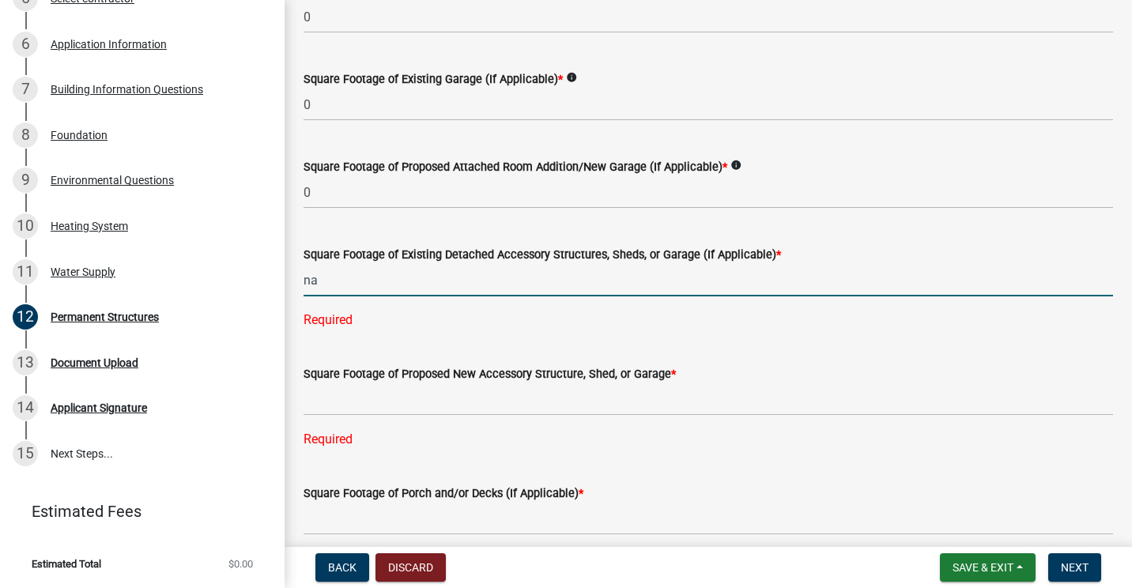
scroll to position [395, 0]
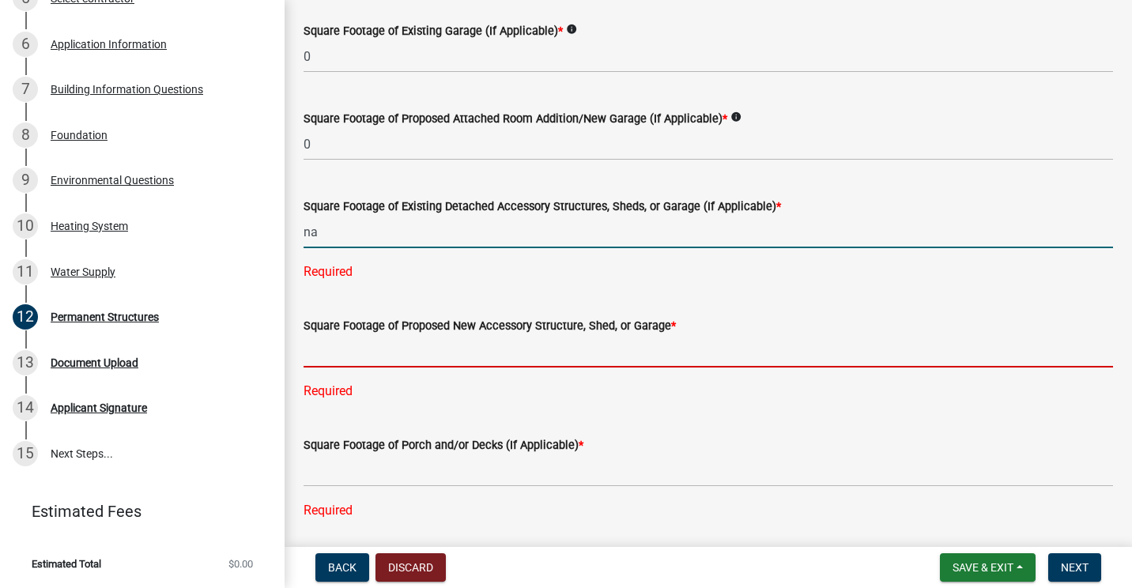
type input "0"
click at [362, 357] on div "Square Footage of Proposed New Accessory Structure, Shed, or Garage * Required" at bounding box center [709, 347] width 810 height 107
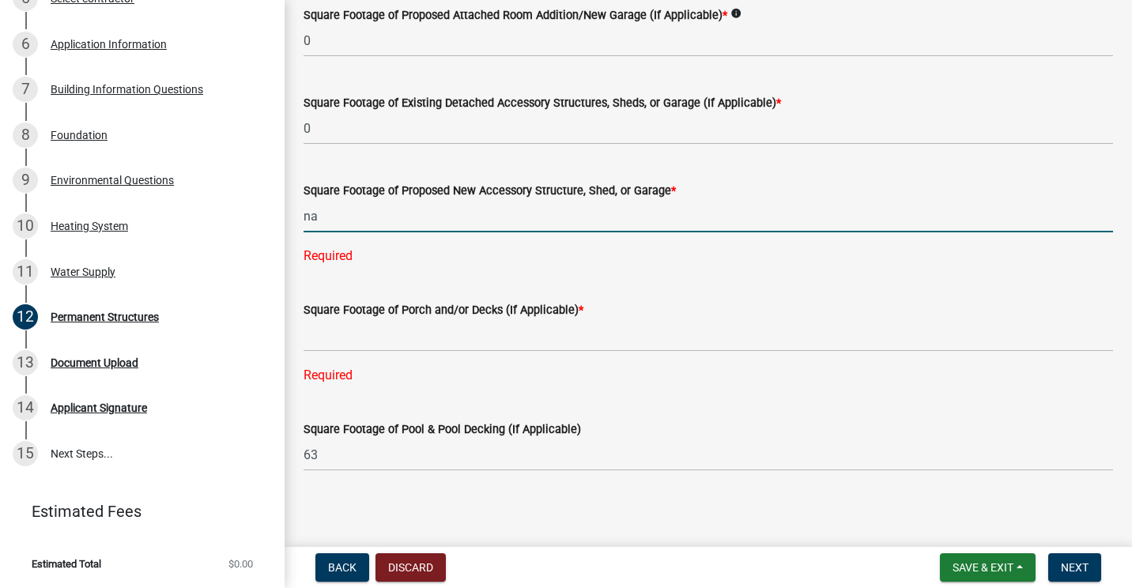
scroll to position [505, 0]
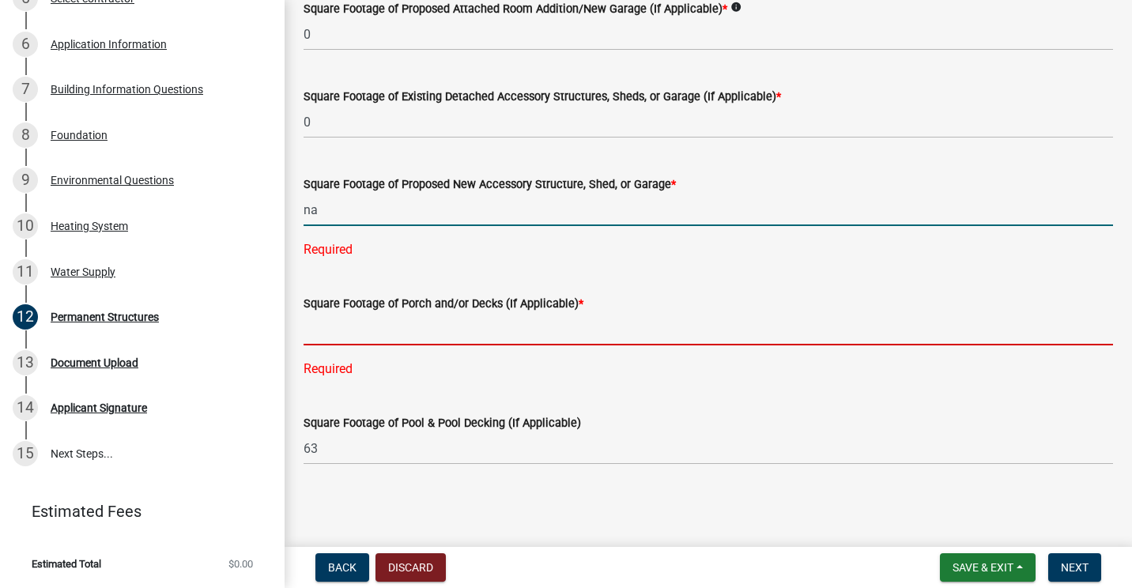
type input "0"
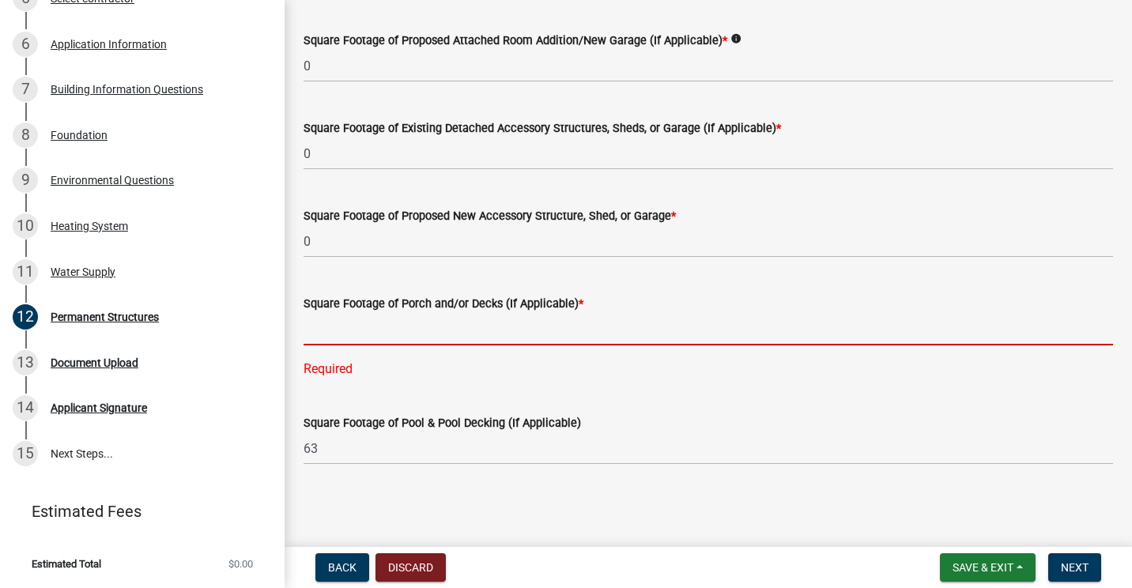
click at [365, 334] on input "text" at bounding box center [709, 329] width 810 height 32
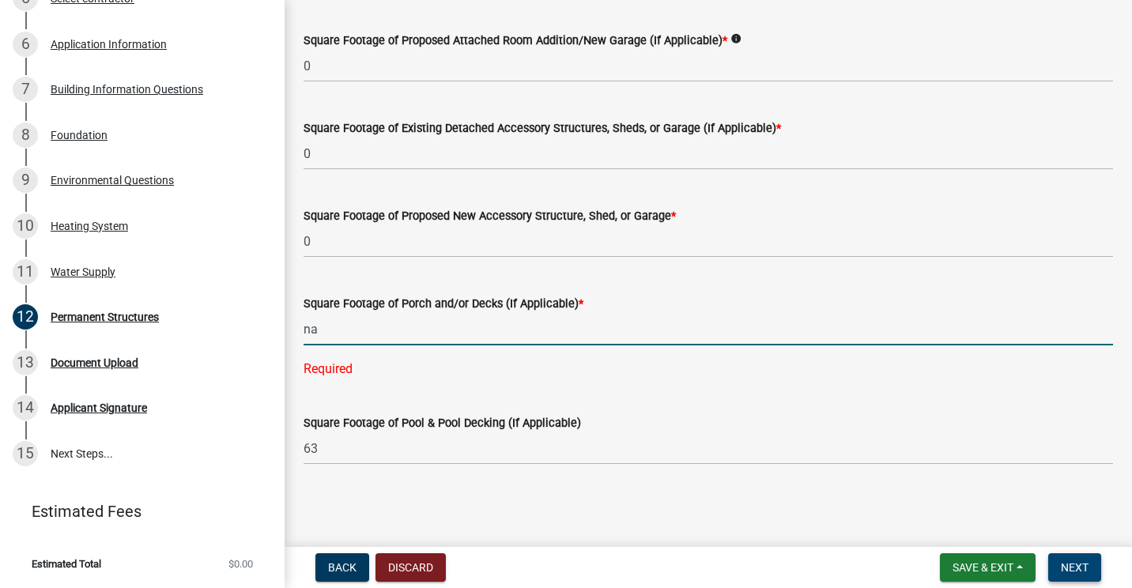
type input "0"
click at [1083, 561] on span "Next" at bounding box center [1075, 567] width 28 height 13
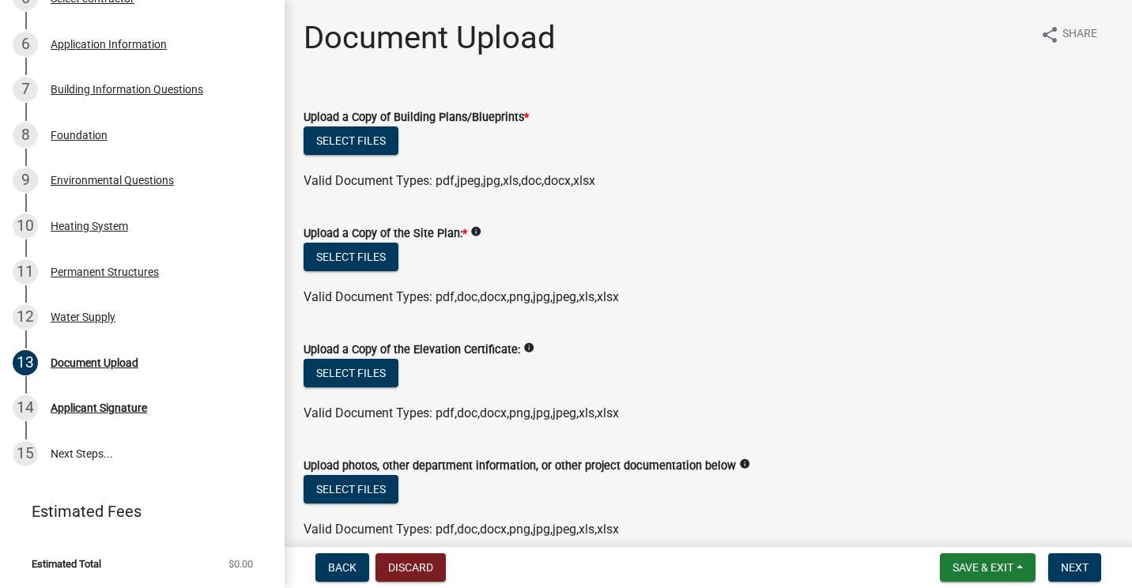
click at [523, 350] on icon "info" at bounding box center [528, 347] width 11 height 11
click at [391, 145] on button "Select files" at bounding box center [351, 141] width 95 height 28
click at [357, 137] on button "Select files" at bounding box center [351, 141] width 95 height 28
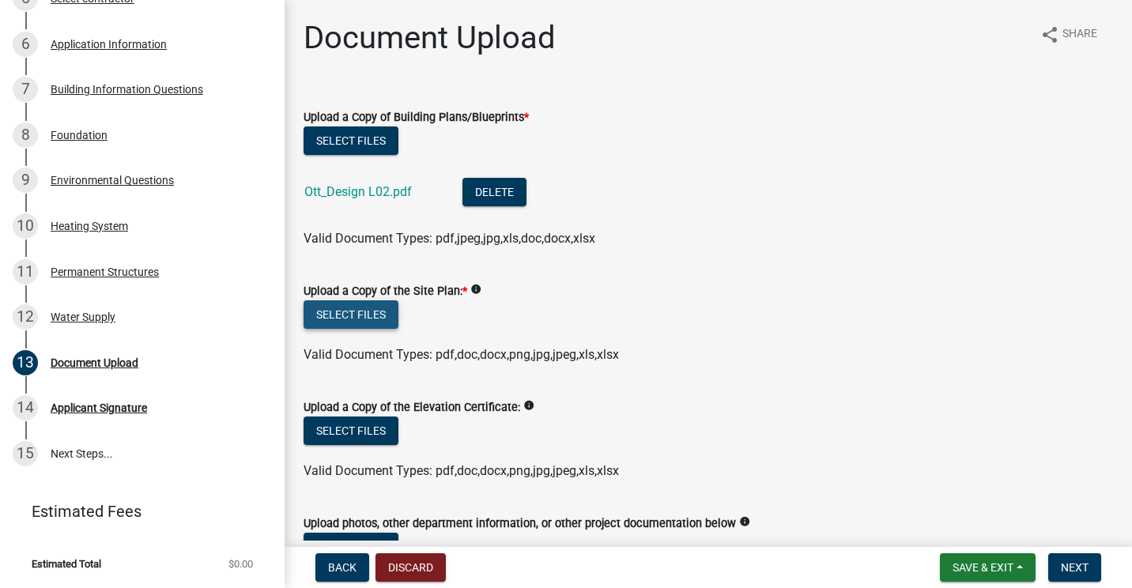
click at [361, 312] on button "Select files" at bounding box center [351, 314] width 95 height 28
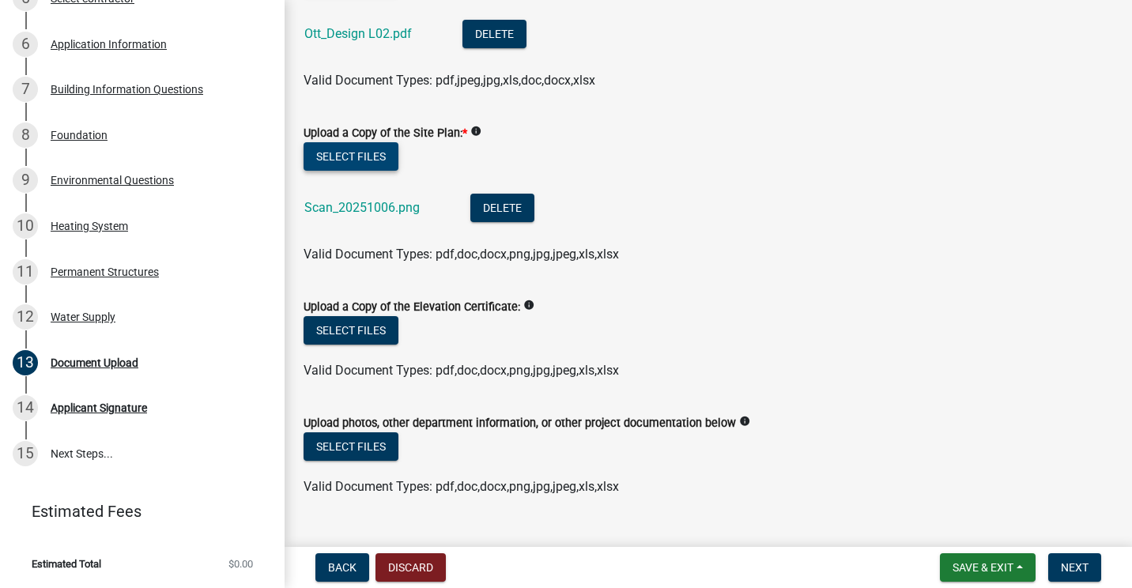
scroll to position [190, 0]
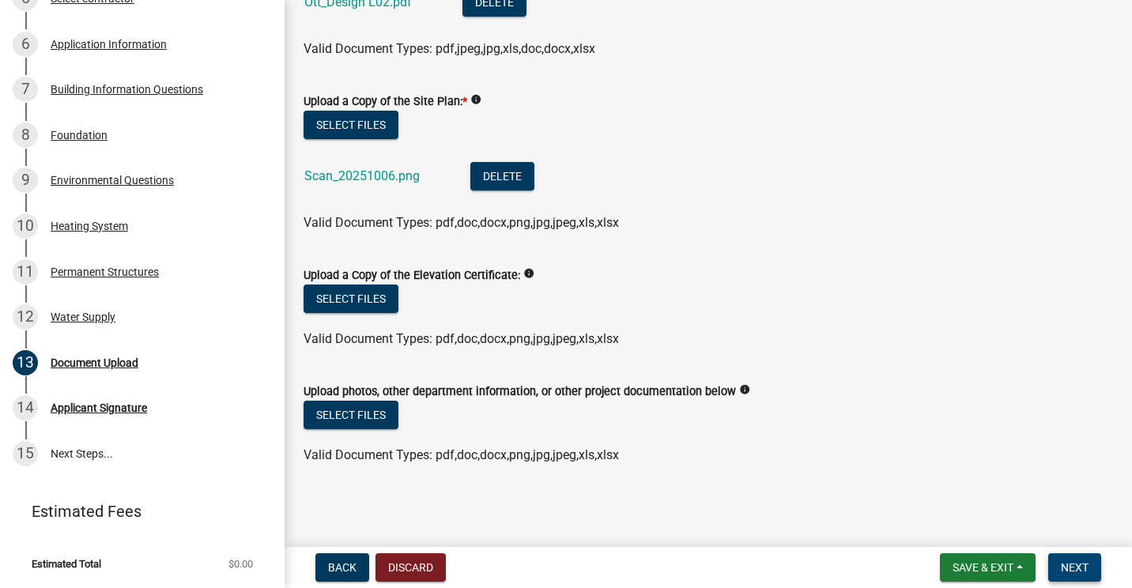
click at [1067, 569] on span "Next" at bounding box center [1075, 567] width 28 height 13
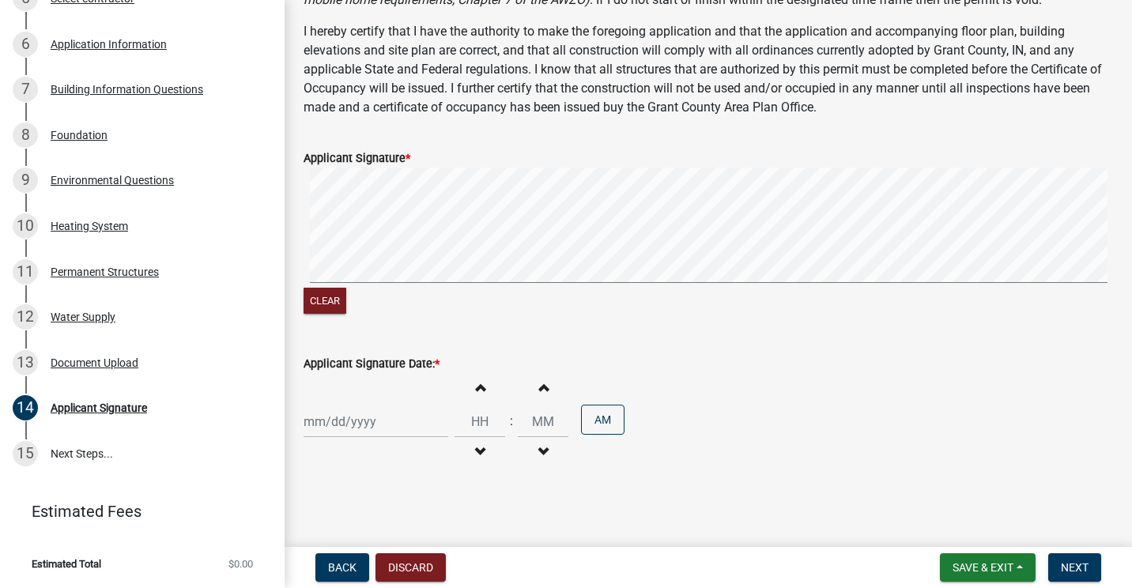
scroll to position [286, 0]
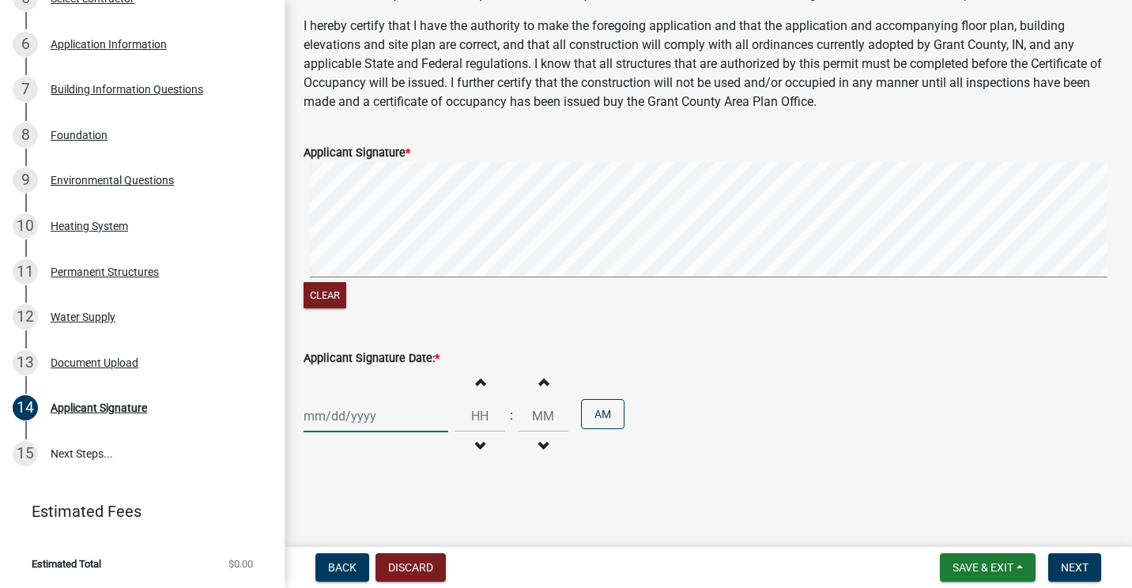
click at [331, 410] on div at bounding box center [376, 416] width 145 height 32
select select "10"
select select "2025"
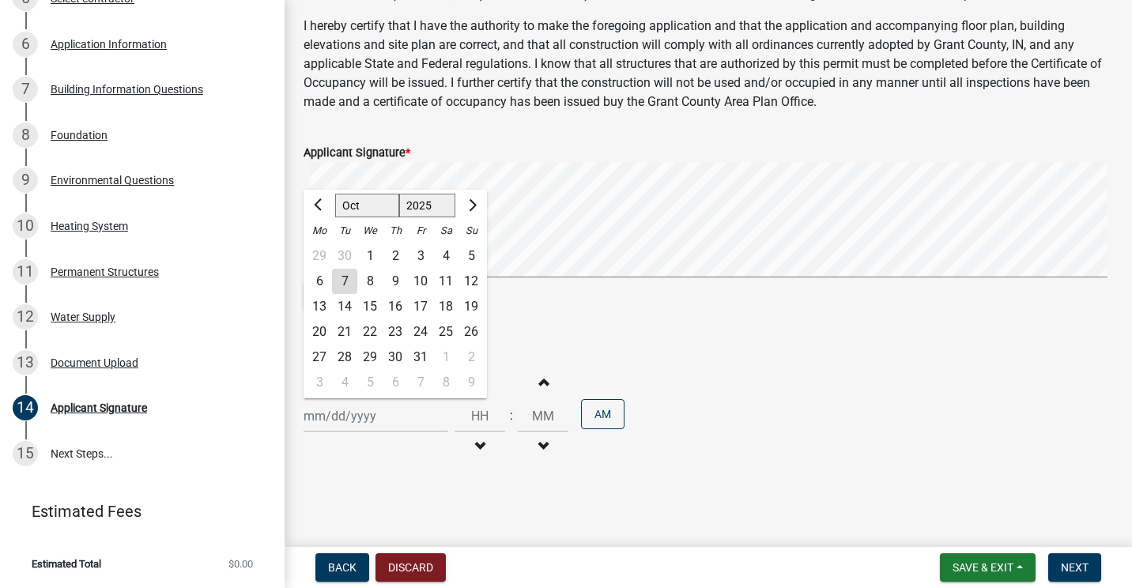
click at [339, 281] on div "7" at bounding box center [344, 281] width 25 height 25
type input "[DATE]"
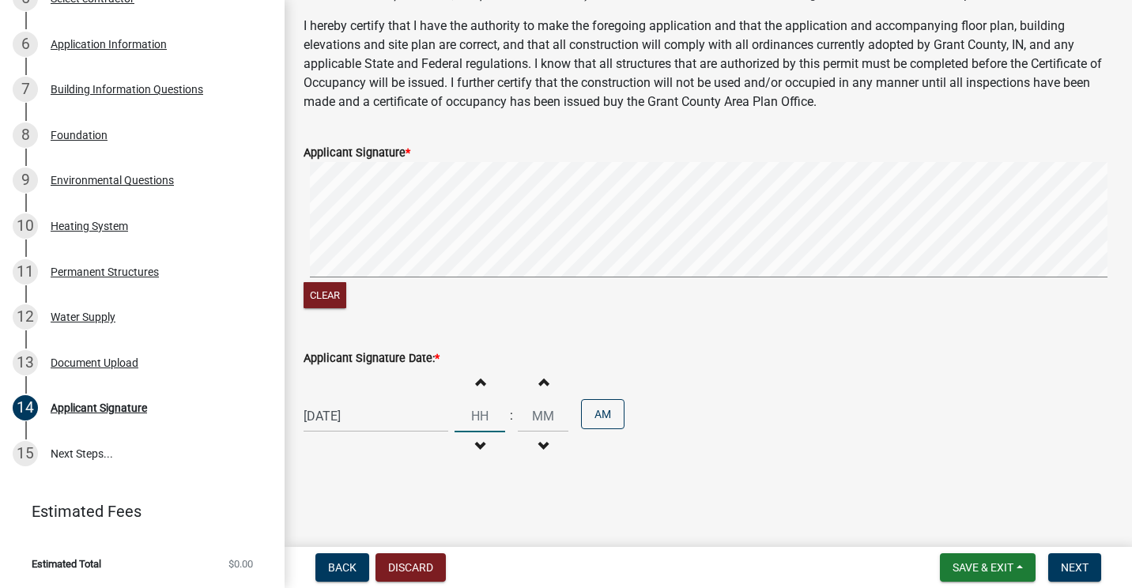
click at [476, 419] on input "Hours" at bounding box center [480, 416] width 51 height 32
click at [476, 379] on span "button" at bounding box center [480, 381] width 8 height 13
type input "01"
type input "00"
click at [476, 380] on span "button" at bounding box center [480, 381] width 8 height 13
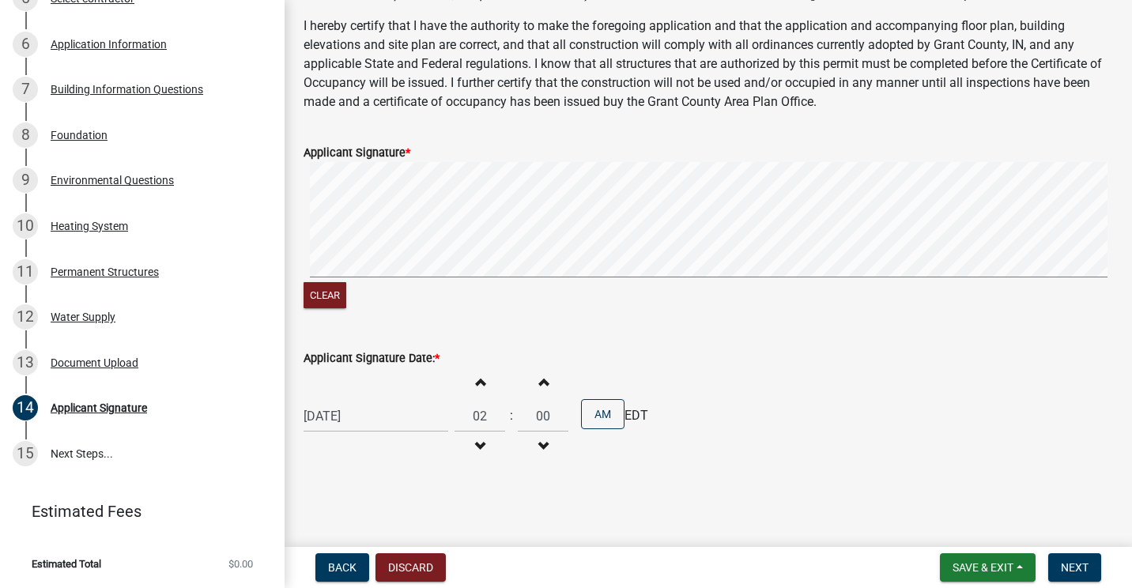
click at [476, 380] on span "button" at bounding box center [480, 381] width 8 height 13
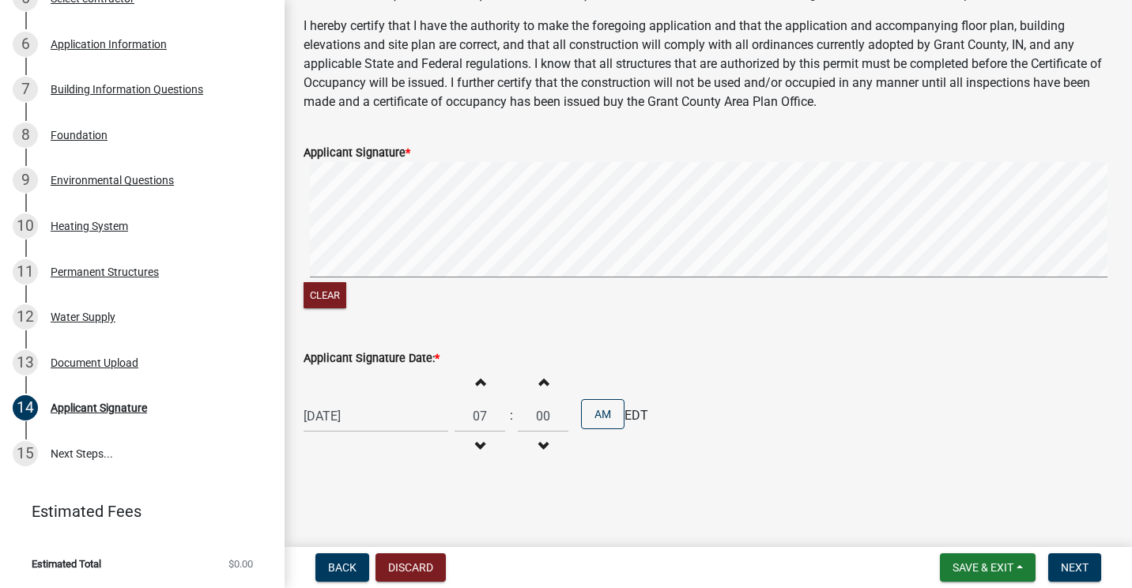
click at [476, 380] on span "button" at bounding box center [480, 381] width 8 height 13
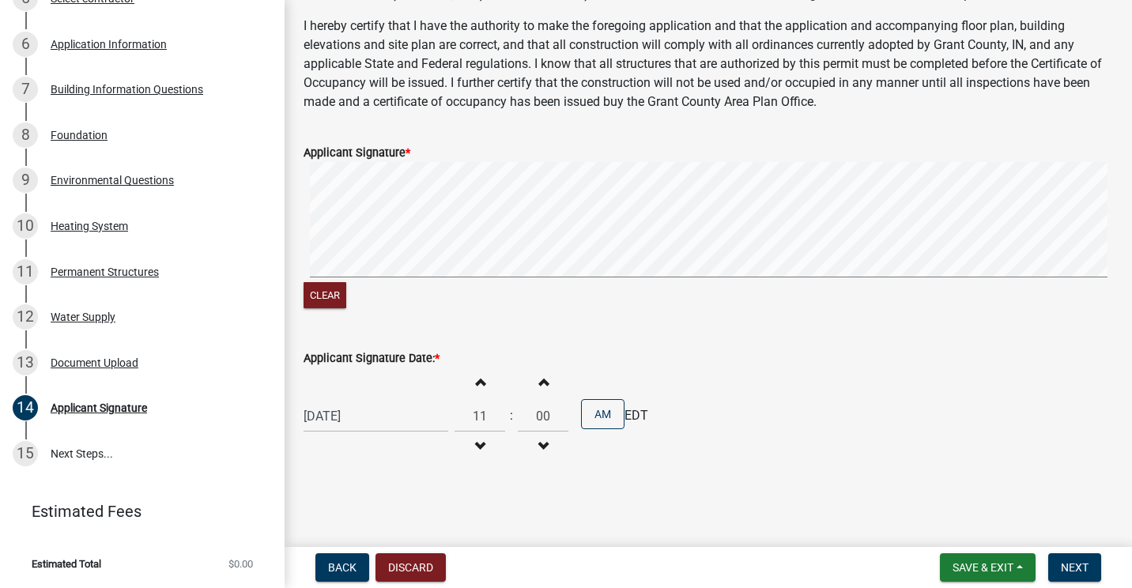
type input "12"
click at [539, 384] on span "button" at bounding box center [543, 381] width 8 height 13
click at [539, 385] on span "button" at bounding box center [543, 381] width 8 height 13
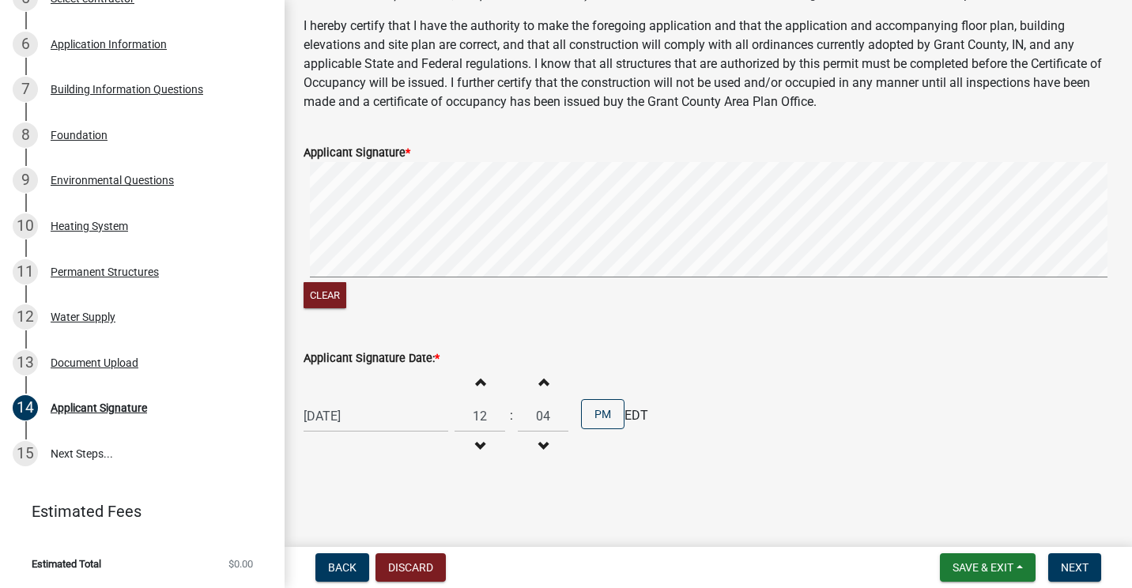
click at [539, 385] on span "button" at bounding box center [543, 381] width 8 height 13
click at [531, 385] on button "Increment minutes" at bounding box center [543, 382] width 33 height 28
click at [530, 385] on button "Increment minutes" at bounding box center [543, 382] width 33 height 28
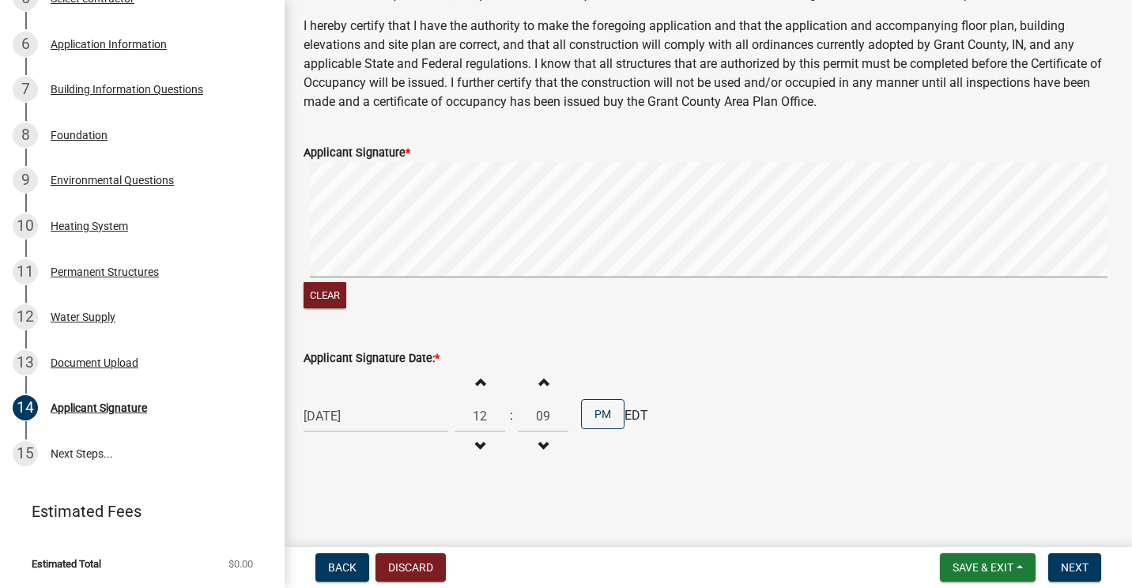
click at [529, 384] on button "Increment minutes" at bounding box center [543, 382] width 33 height 28
click at [528, 384] on button "Increment minutes" at bounding box center [543, 382] width 33 height 28
click at [527, 384] on button "Increment minutes" at bounding box center [543, 382] width 33 height 28
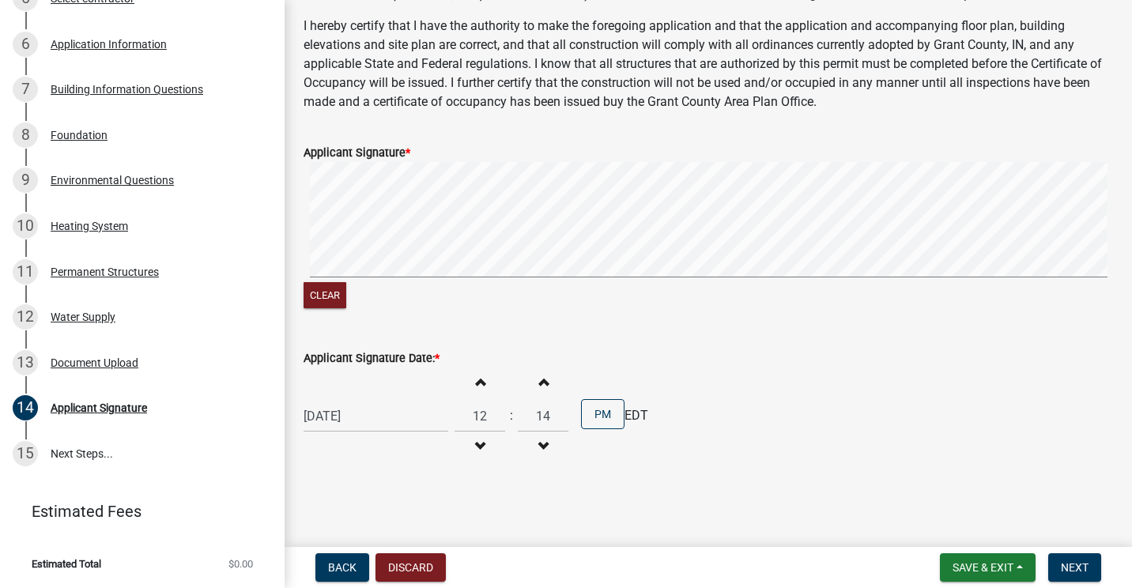
click at [527, 384] on button "Increment minutes" at bounding box center [543, 382] width 33 height 28
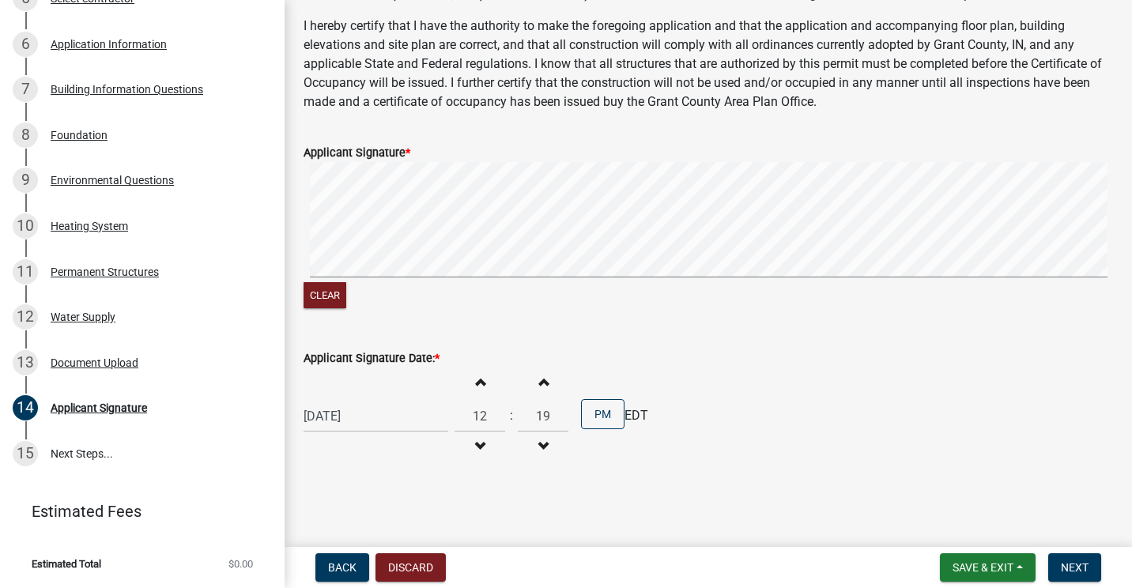
click at [527, 384] on button "Increment minutes" at bounding box center [543, 382] width 33 height 28
click at [539, 384] on span "button" at bounding box center [543, 381] width 8 height 13
type input "22"
click at [1064, 561] on span "Next" at bounding box center [1075, 567] width 28 height 13
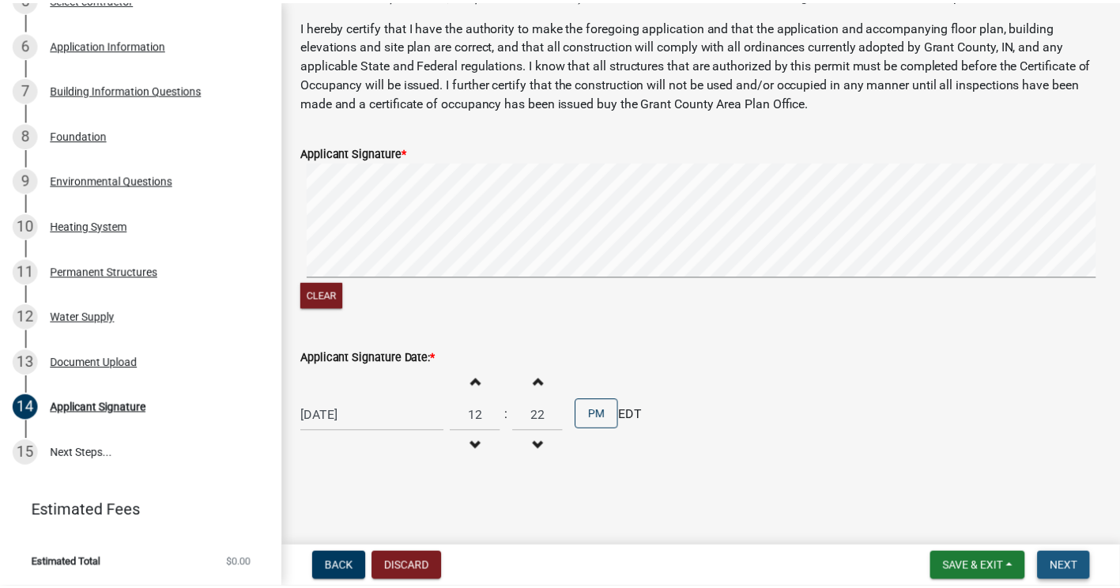
scroll to position [0, 0]
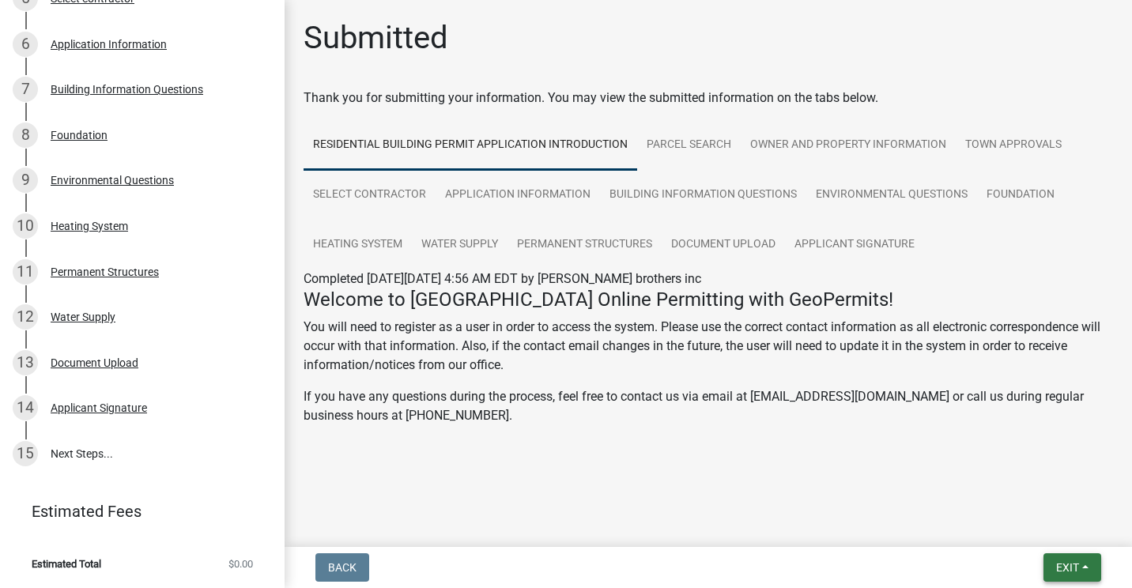
click at [1072, 564] on span "Exit" at bounding box center [1067, 567] width 23 height 13
click at [1011, 529] on button "Save & Exit" at bounding box center [1039, 527] width 127 height 38
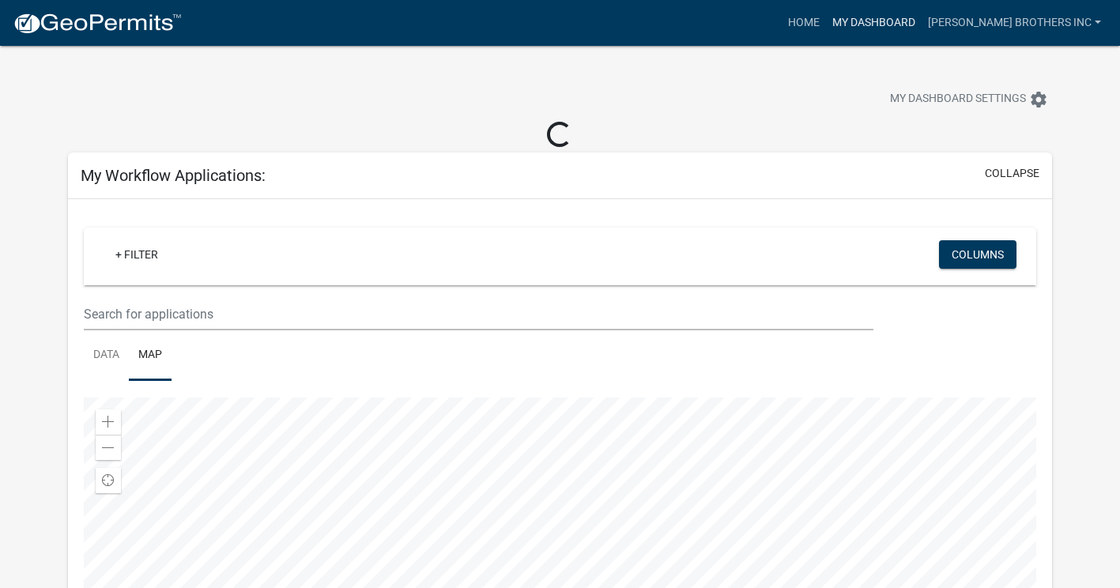
click at [894, 22] on link "My Dashboard" at bounding box center [874, 23] width 96 height 30
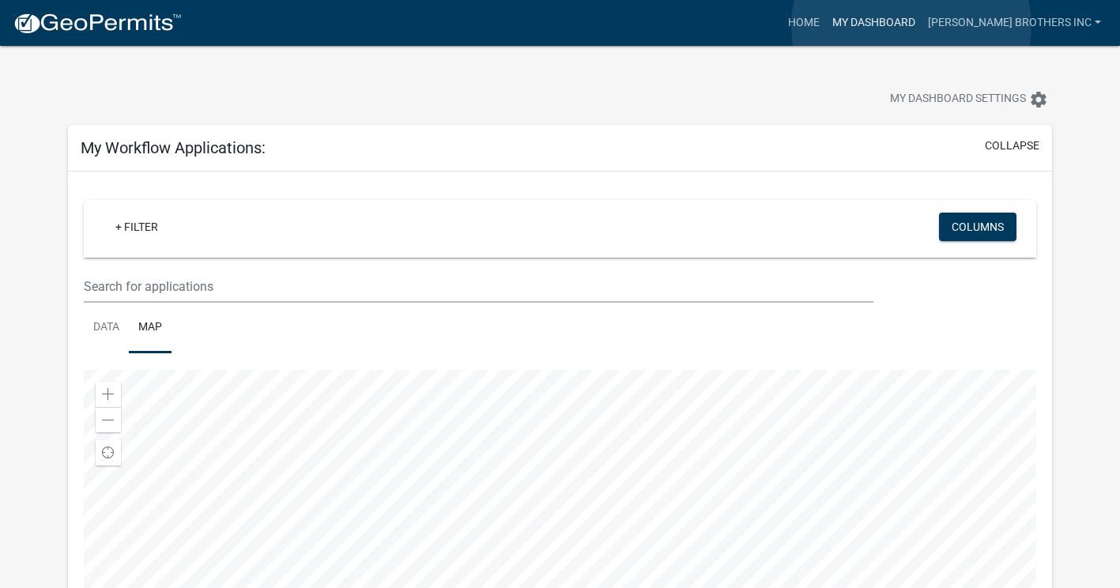
click at [912, 26] on link "My Dashboard" at bounding box center [874, 23] width 96 height 30
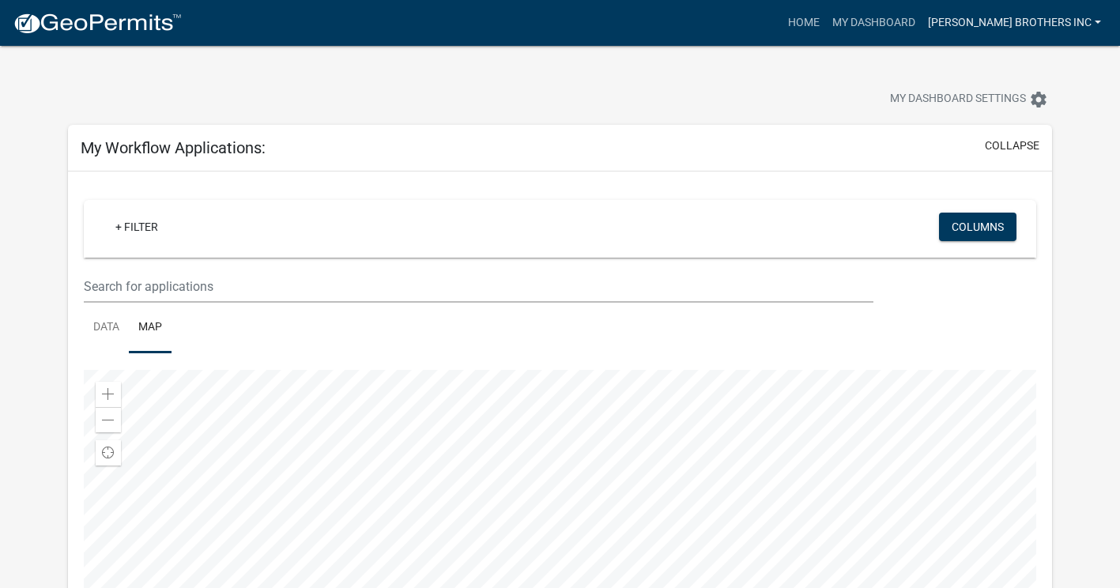
click at [1003, 20] on link "[PERSON_NAME] brothers inc" at bounding box center [1015, 23] width 186 height 30
click at [1010, 59] on link "Account" at bounding box center [1040, 65] width 135 height 38
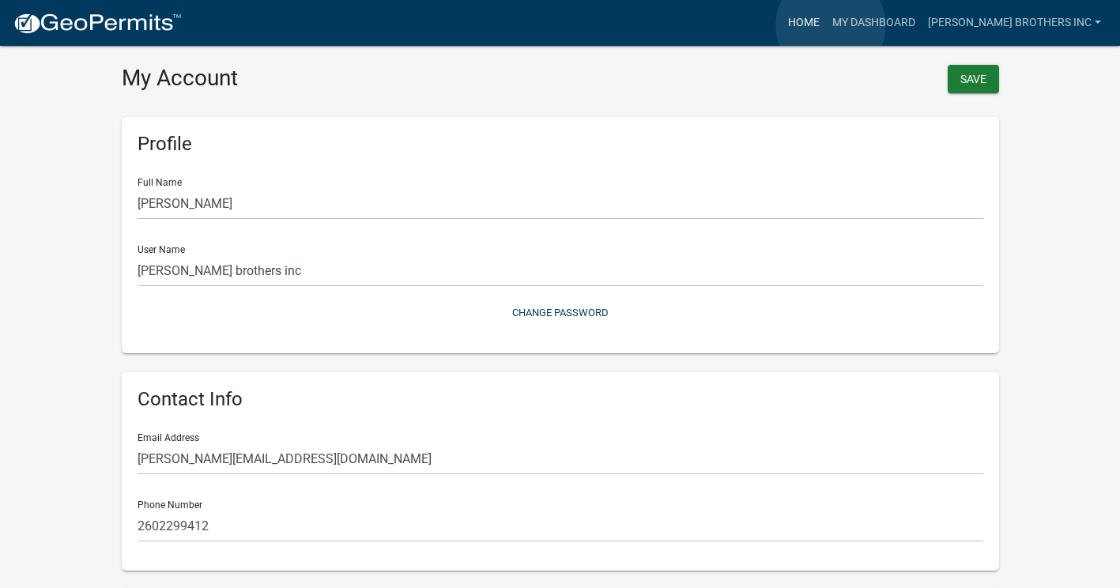
click at [826, 25] on link "Home" at bounding box center [804, 23] width 44 height 30
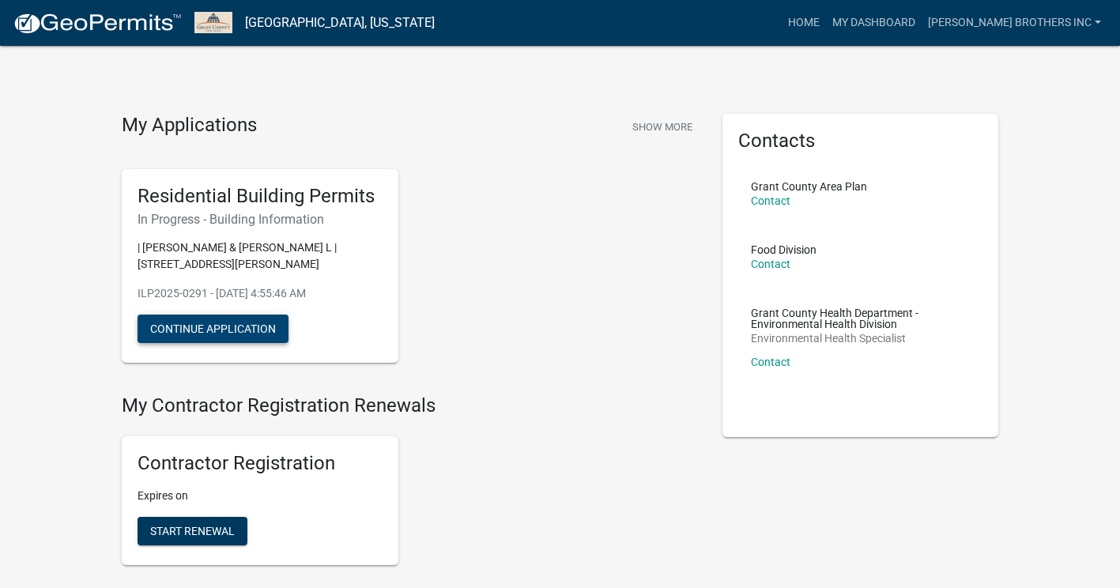
click at [176, 323] on button "Continue Application" at bounding box center [213, 329] width 151 height 28
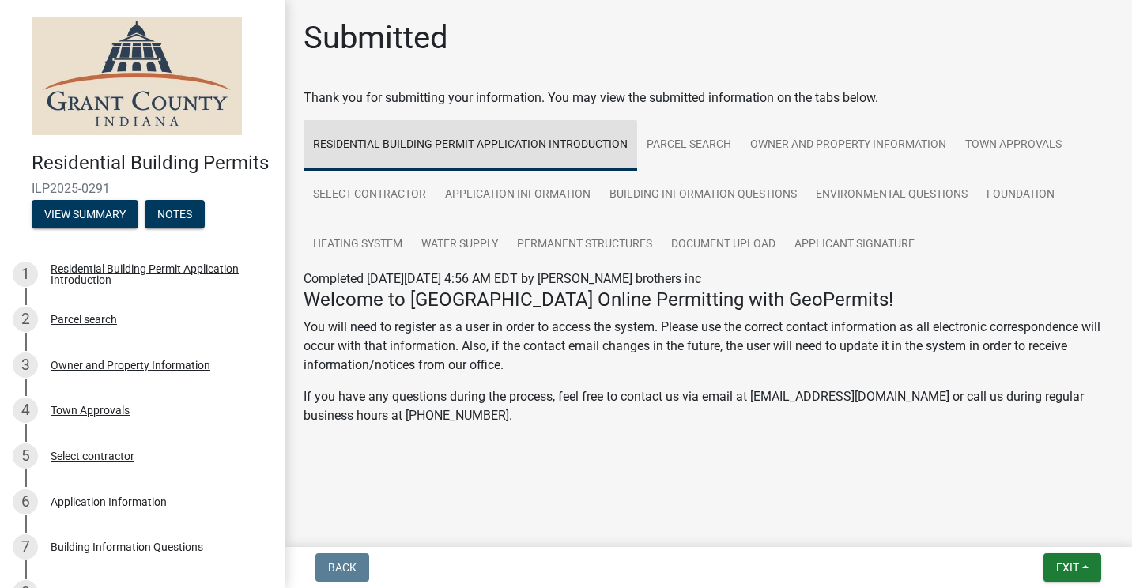
click at [572, 143] on link "Residential Building Permit Application Introduction" at bounding box center [471, 145] width 334 height 51
click at [580, 145] on link "Residential Building Permit Application Introduction" at bounding box center [471, 145] width 334 height 51
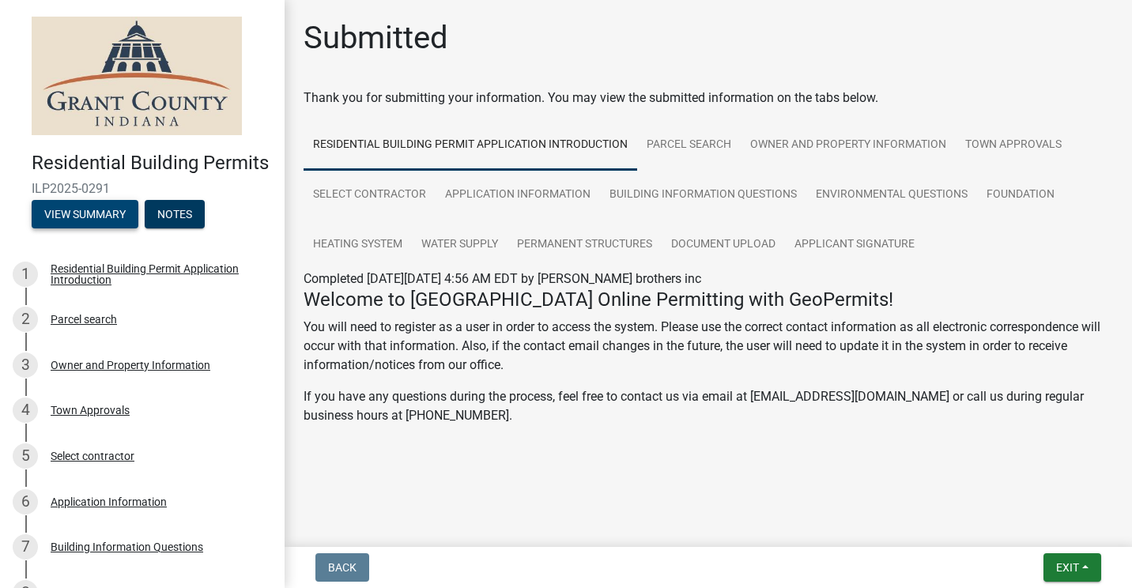
click at [96, 229] on button "View Summary" at bounding box center [85, 214] width 107 height 28
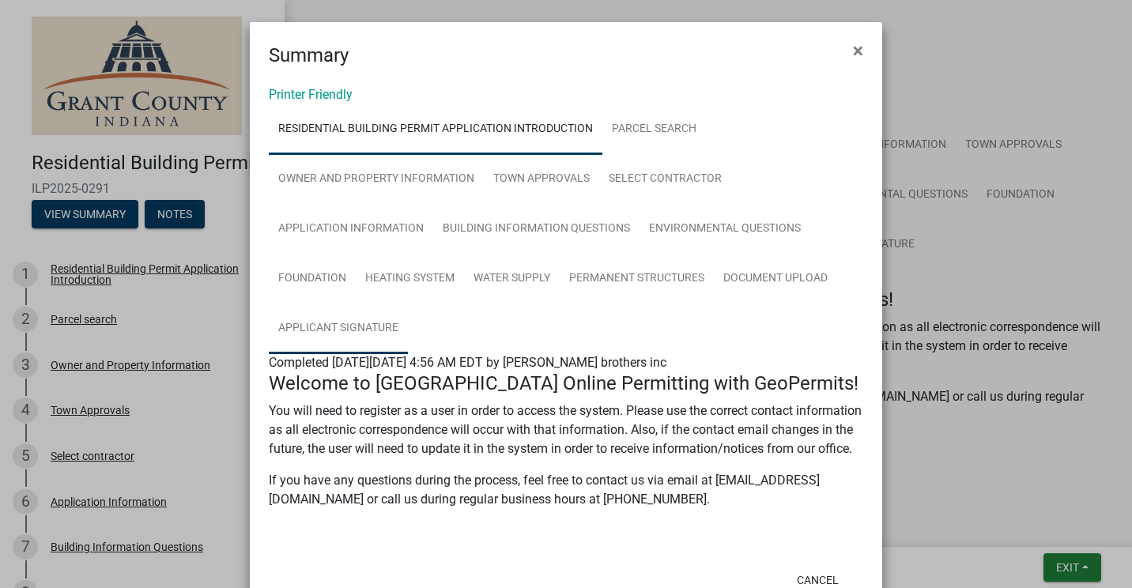
scroll to position [71, 0]
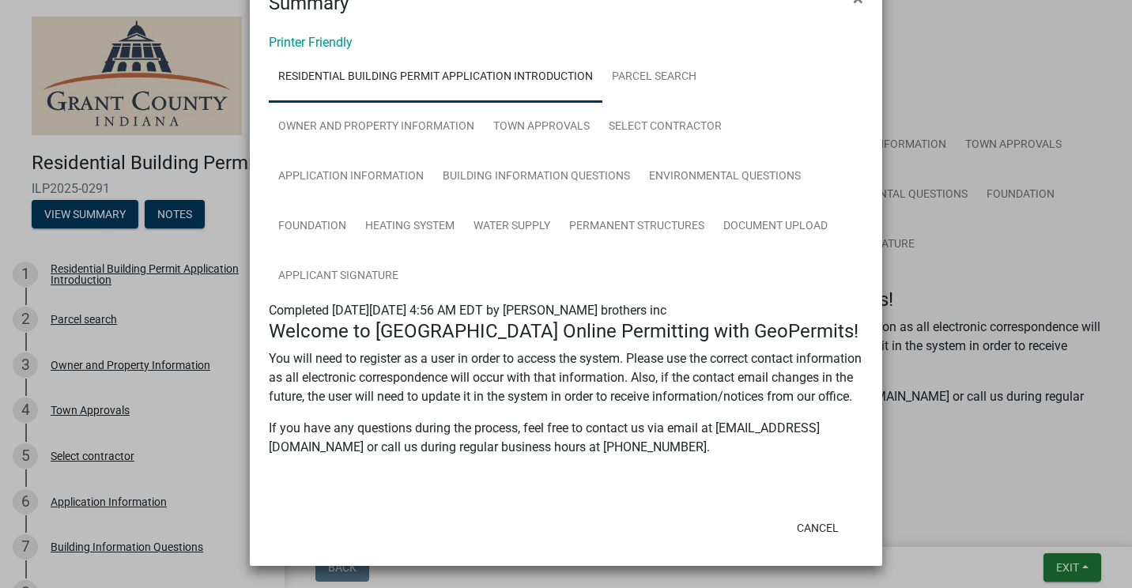
click at [202, 50] on ngb-modal-window "Summary × Printer Friendly Residential Building Permit Application Introduction…" at bounding box center [566, 294] width 1132 height 588
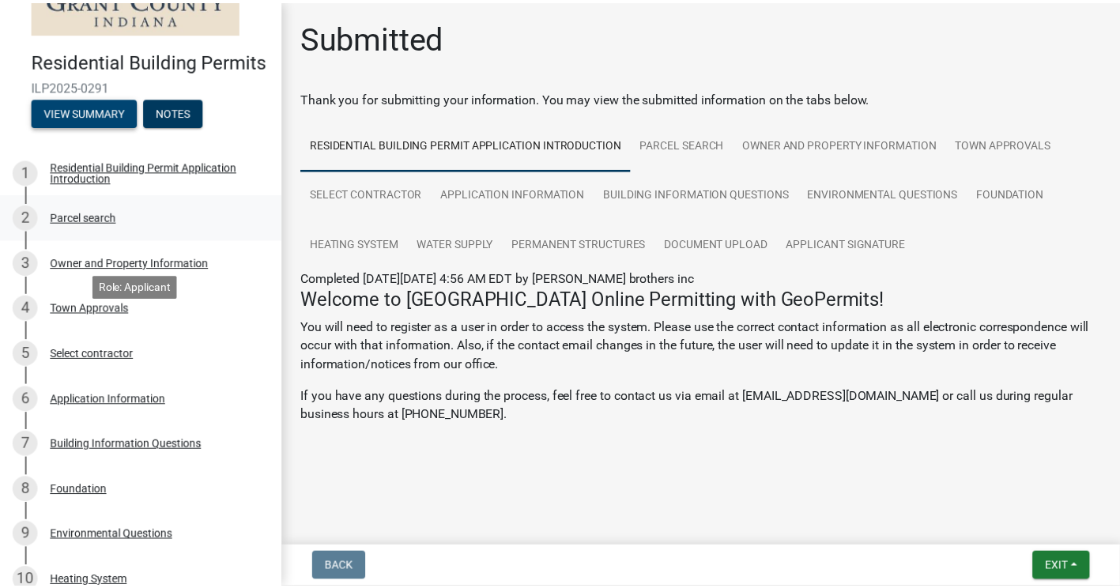
scroll to position [0, 0]
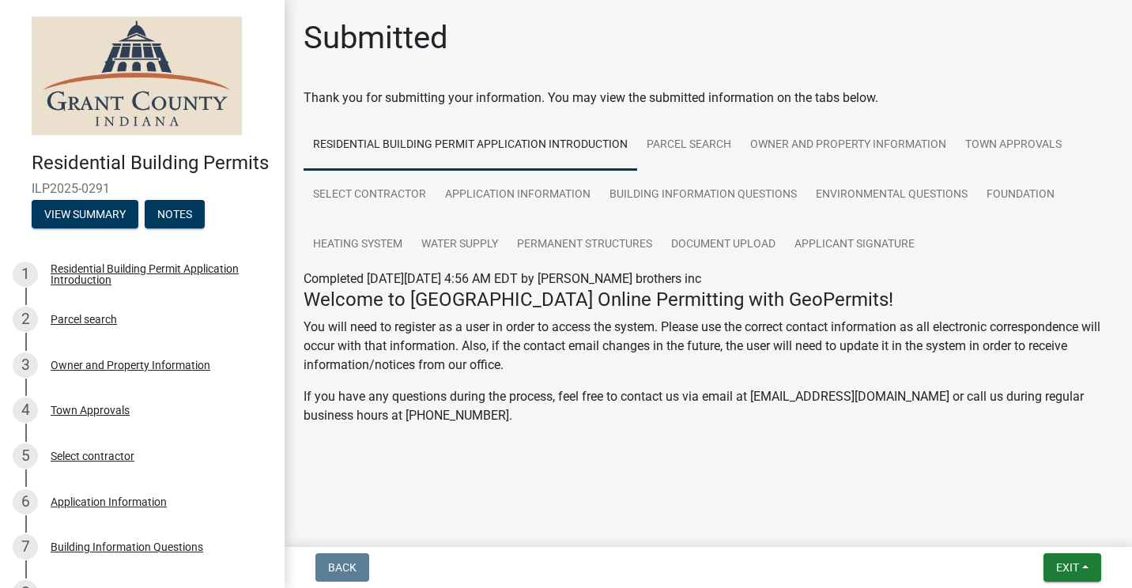
click at [83, 96] on img at bounding box center [137, 76] width 210 height 119
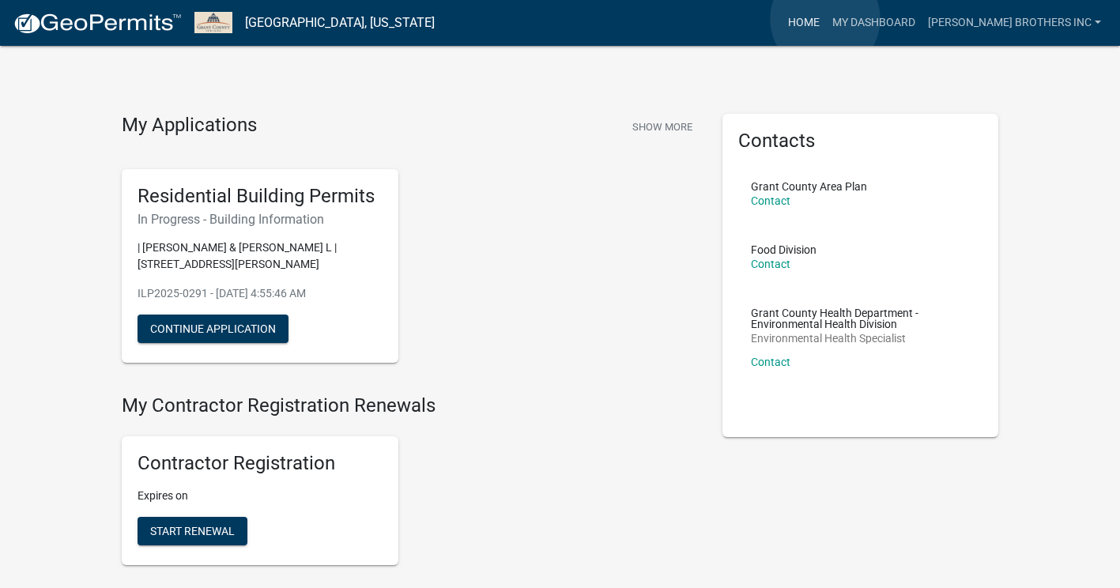
click at [826, 19] on link "Home" at bounding box center [804, 23] width 44 height 30
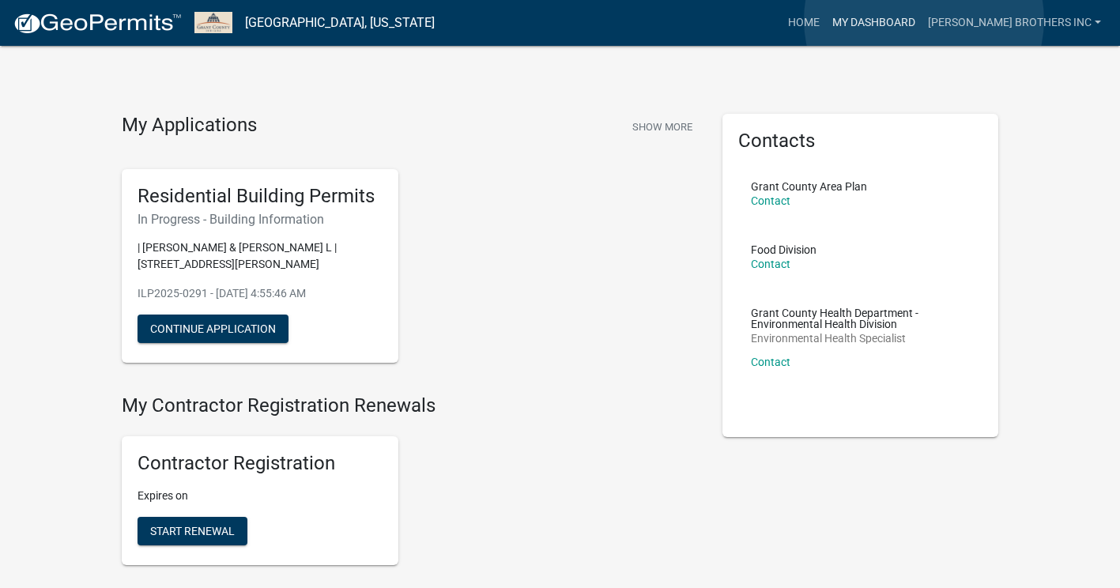
click at [922, 20] on link "My Dashboard" at bounding box center [874, 23] width 96 height 30
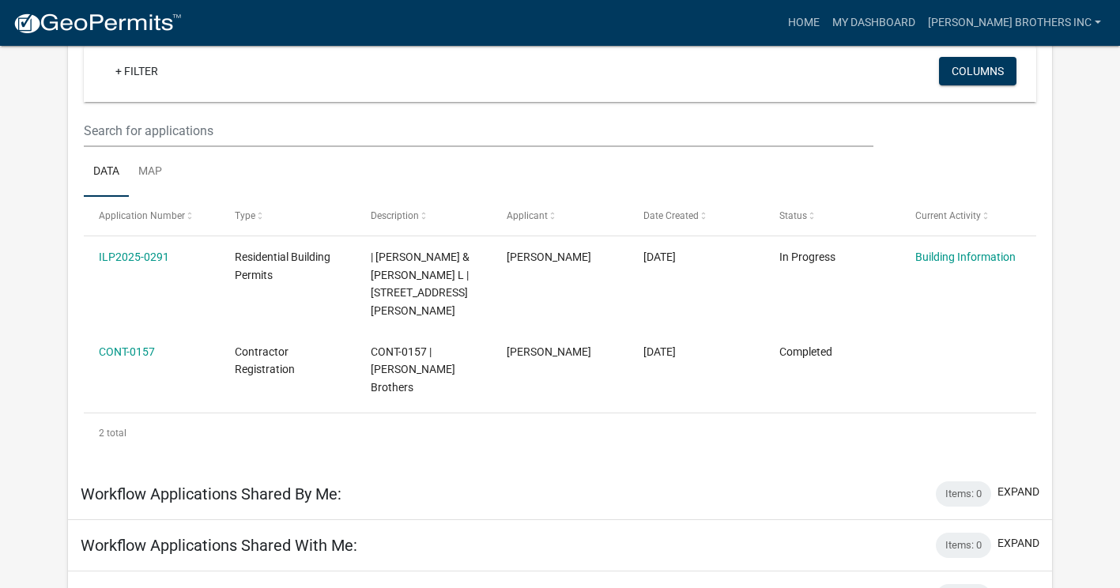
scroll to position [127, 0]
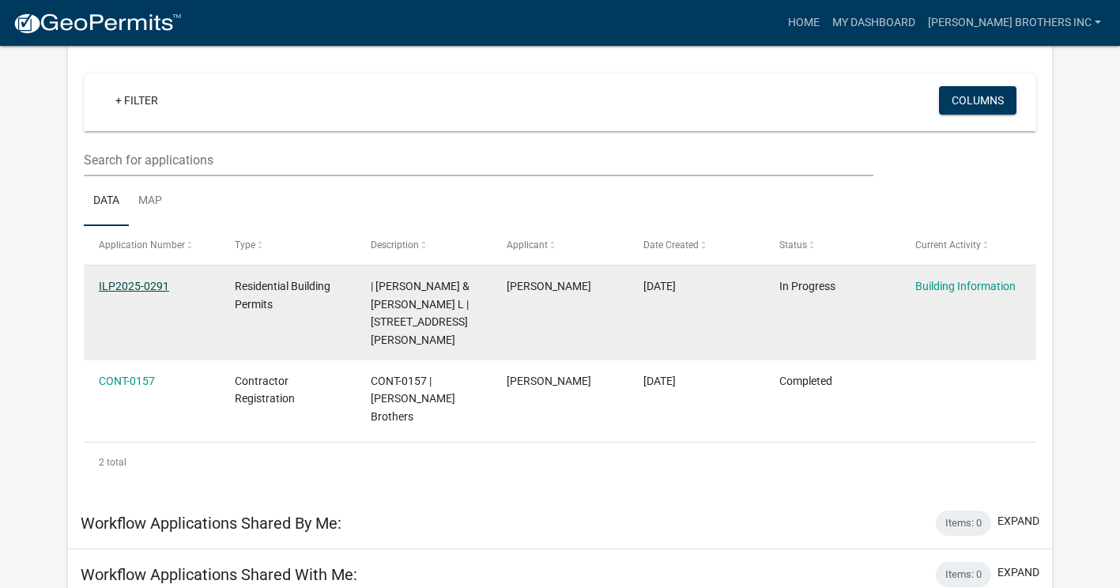
click at [132, 285] on link "ILP2025-0291" at bounding box center [134, 286] width 70 height 13
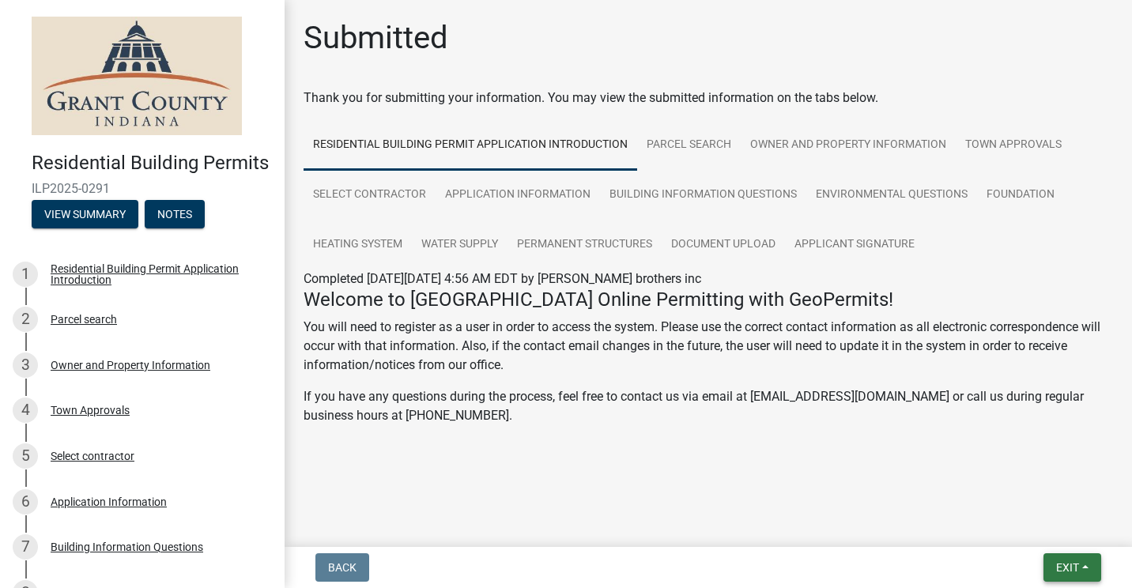
click at [1067, 573] on span "Exit" at bounding box center [1067, 567] width 23 height 13
click at [1007, 484] on button "Save" at bounding box center [1039, 489] width 127 height 38
click at [1075, 572] on span "Exit" at bounding box center [1067, 567] width 23 height 13
click at [1071, 523] on button "Save & Exit" at bounding box center [1039, 527] width 127 height 38
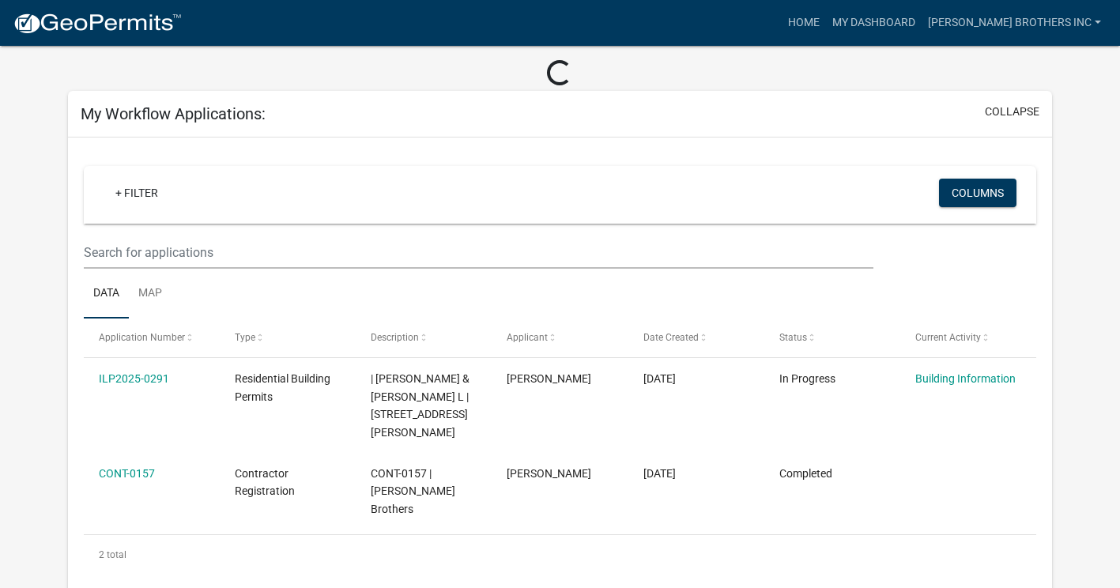
scroll to position [79, 0]
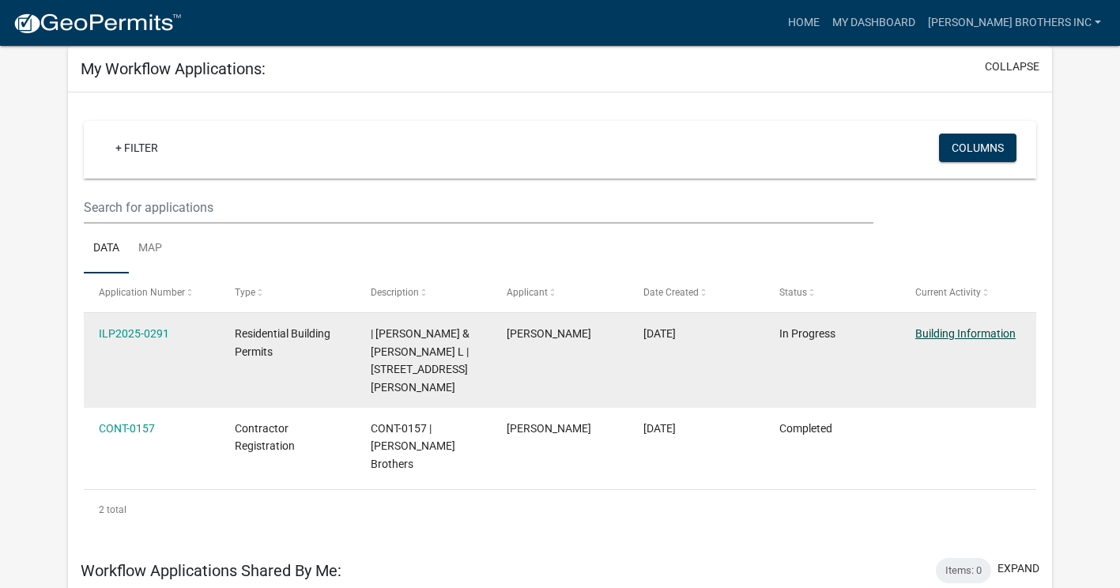
click at [992, 334] on link "Building Information" at bounding box center [966, 333] width 100 height 13
